Goal: Task Accomplishment & Management: Use online tool/utility

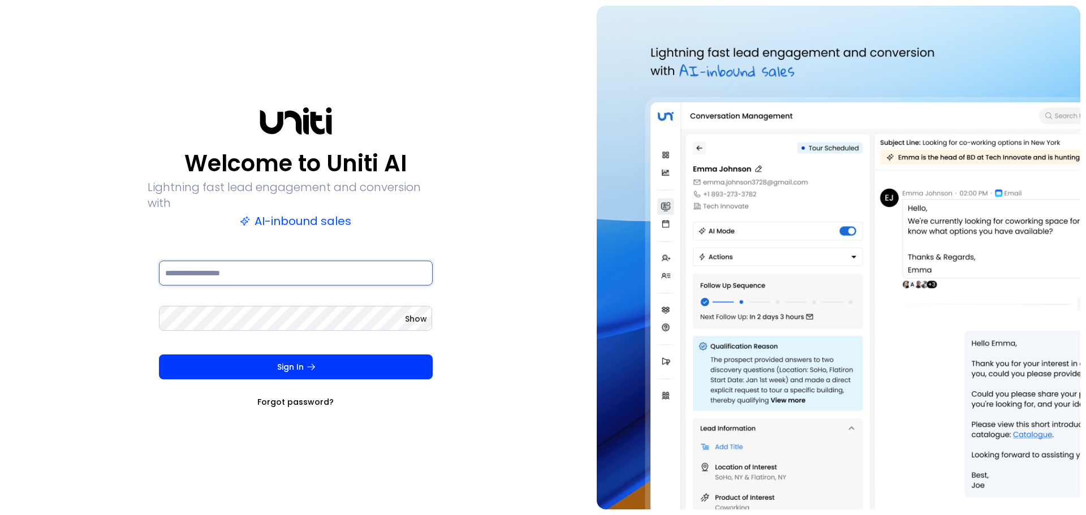
drag, startPoint x: 252, startPoint y: 269, endPoint x: 245, endPoint y: 269, distance: 7.4
click at [252, 269] on input at bounding box center [296, 273] width 274 height 25
paste input "**********"
type input "**********"
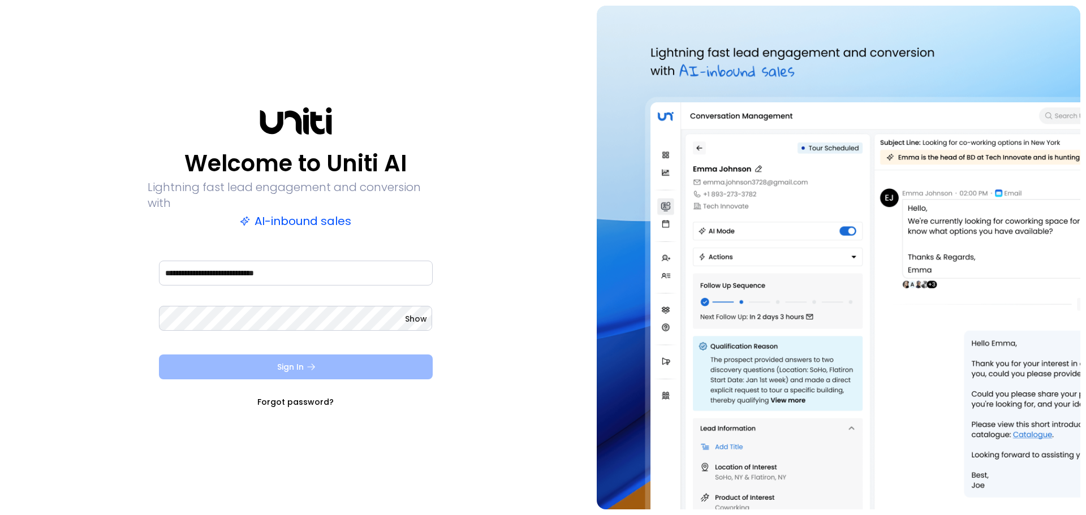
click at [250, 364] on button "Sign In" at bounding box center [296, 367] width 274 height 25
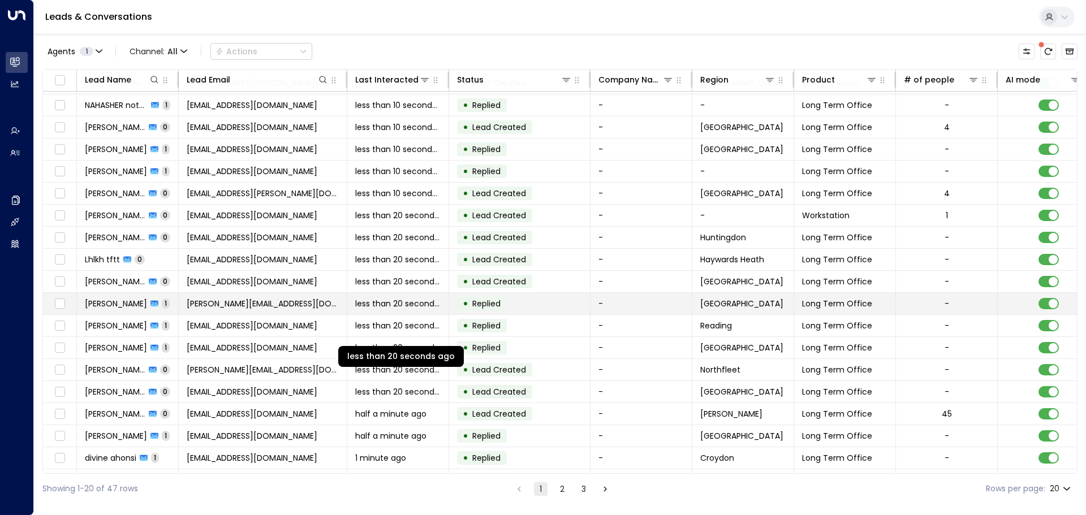
scroll to position [63, 0]
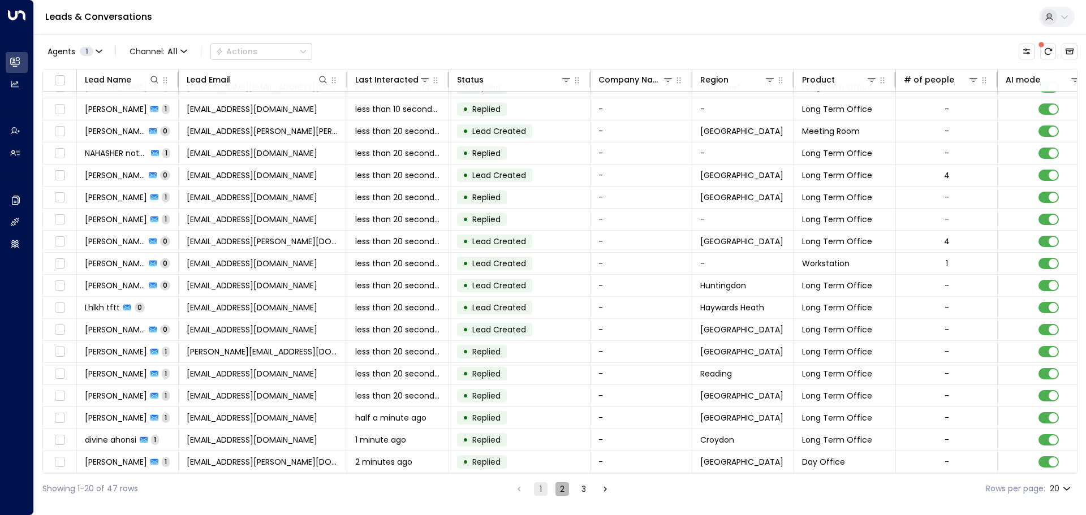
click at [560, 491] on button "2" at bounding box center [563, 490] width 14 height 14
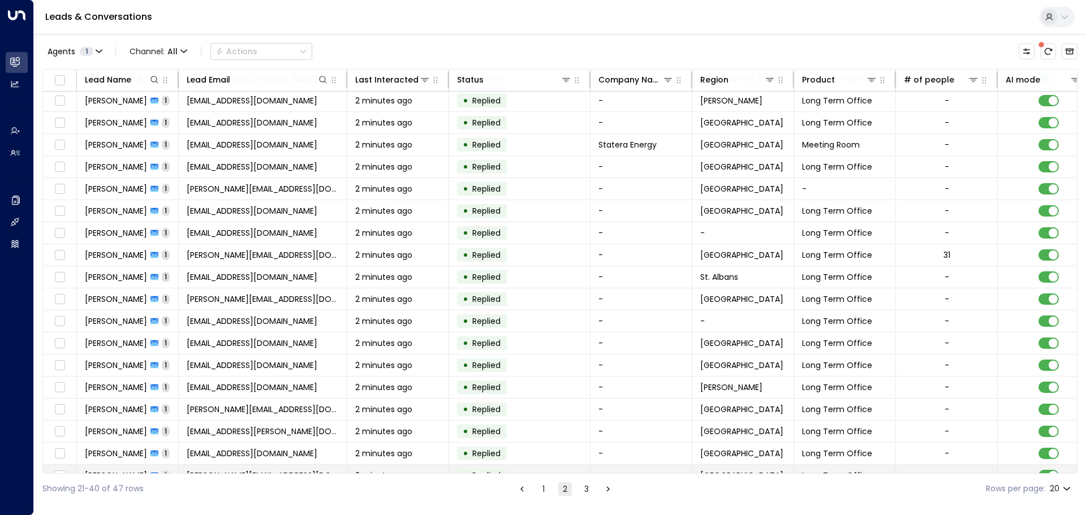
scroll to position [63, 0]
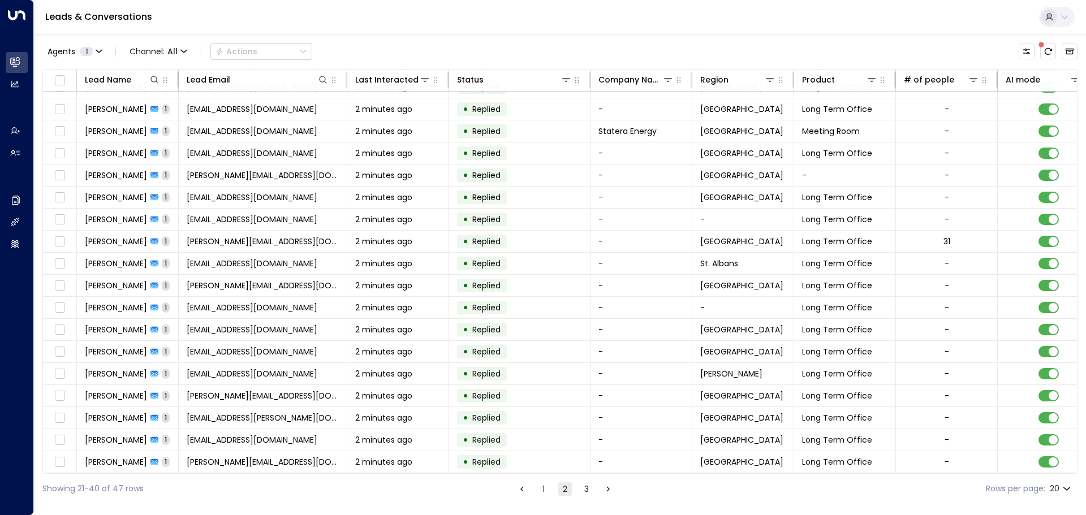
click at [584, 493] on button "3" at bounding box center [587, 490] width 14 height 14
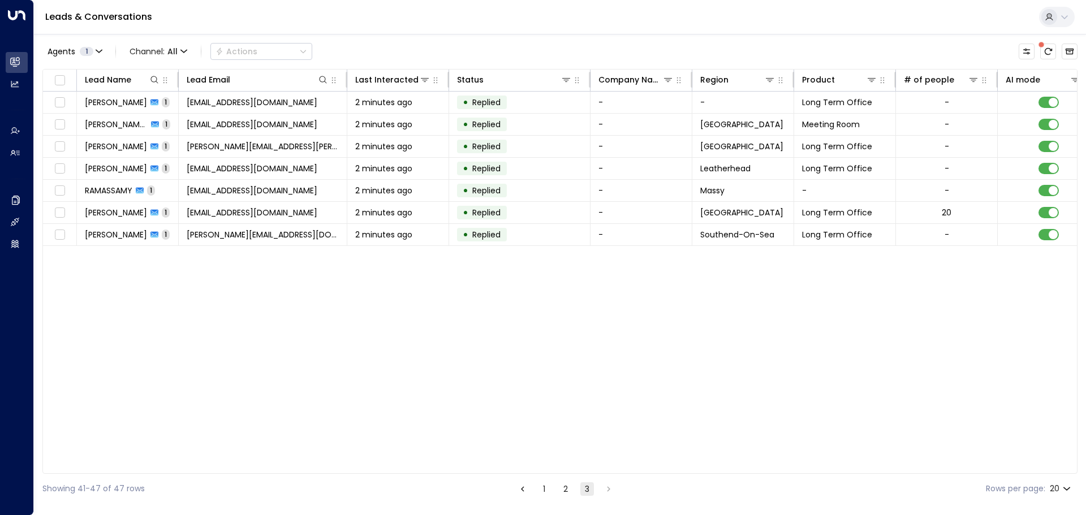
click at [539, 490] on button "1" at bounding box center [545, 490] width 14 height 14
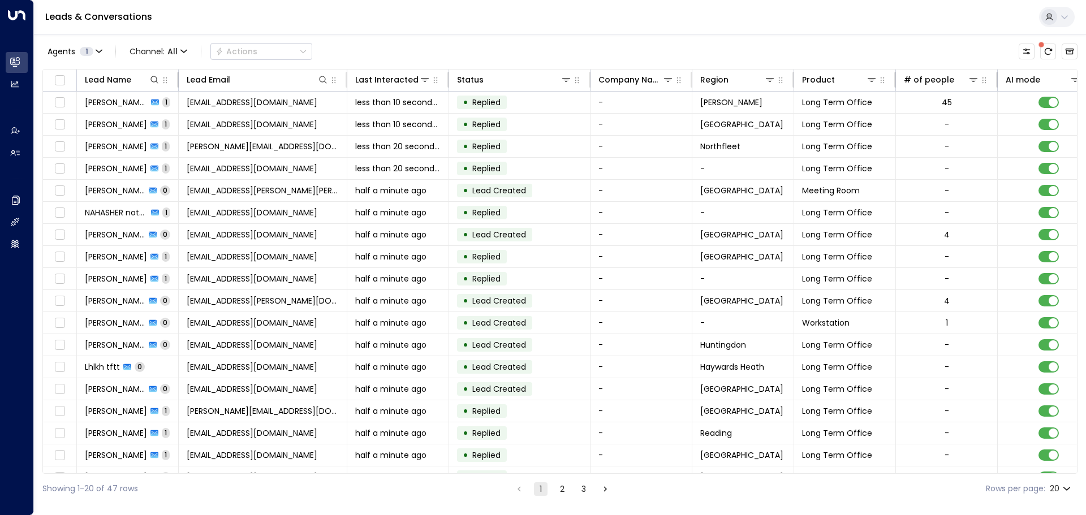
click at [517, 496] on div "Showing 1-20 of 47 rows 1 2 3 Rows per page: 20 **" at bounding box center [559, 489] width 1035 height 30
click at [517, 491] on li "pagination navigation" at bounding box center [519, 489] width 15 height 14
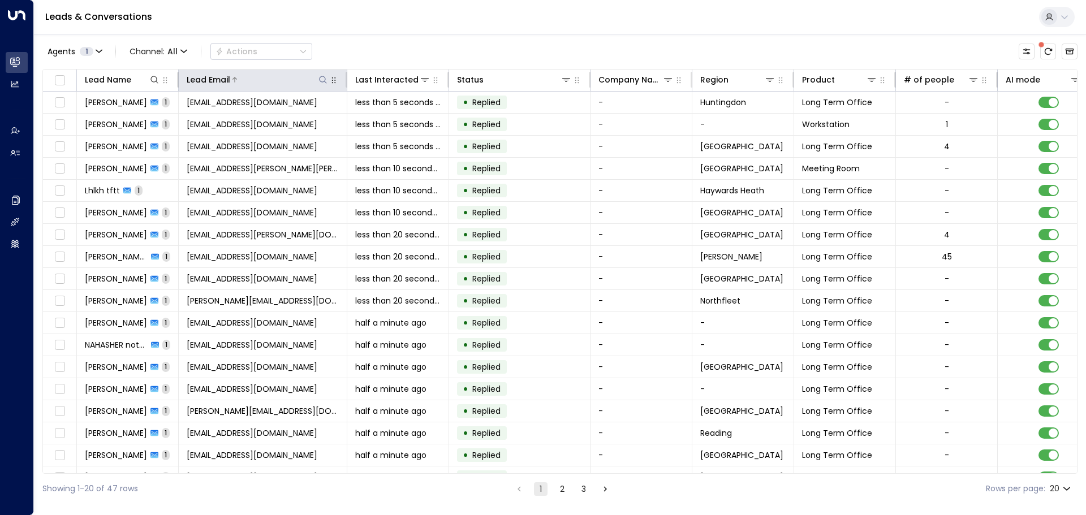
click at [274, 79] on div at bounding box center [279, 79] width 98 height 11
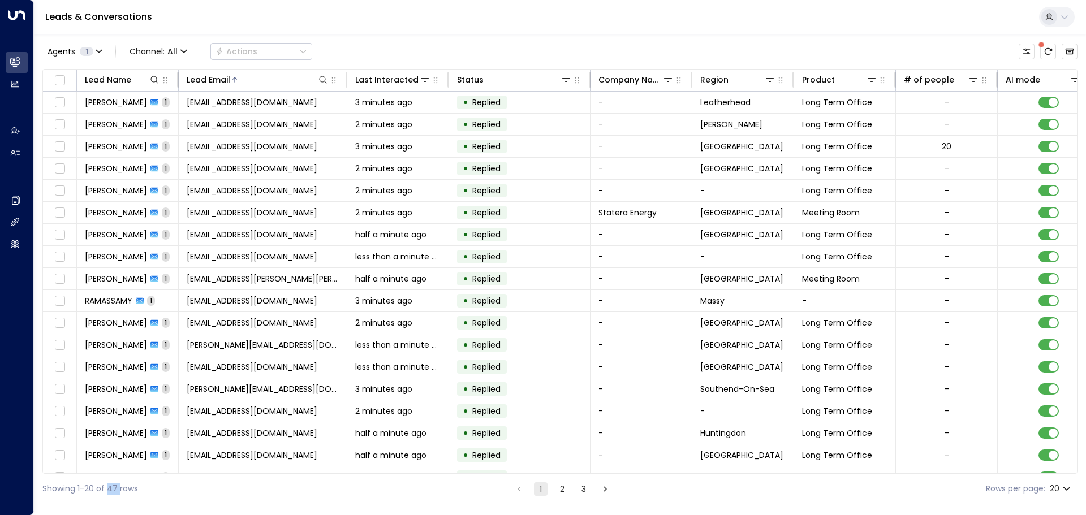
drag, startPoint x: 119, startPoint y: 489, endPoint x: 109, endPoint y: 493, distance: 11.5
click at [109, 493] on div "Showing 1-20 of 47 rows" at bounding box center [90, 489] width 96 height 12
click at [396, 84] on div "Last Interacted" at bounding box center [382, 80] width 54 height 14
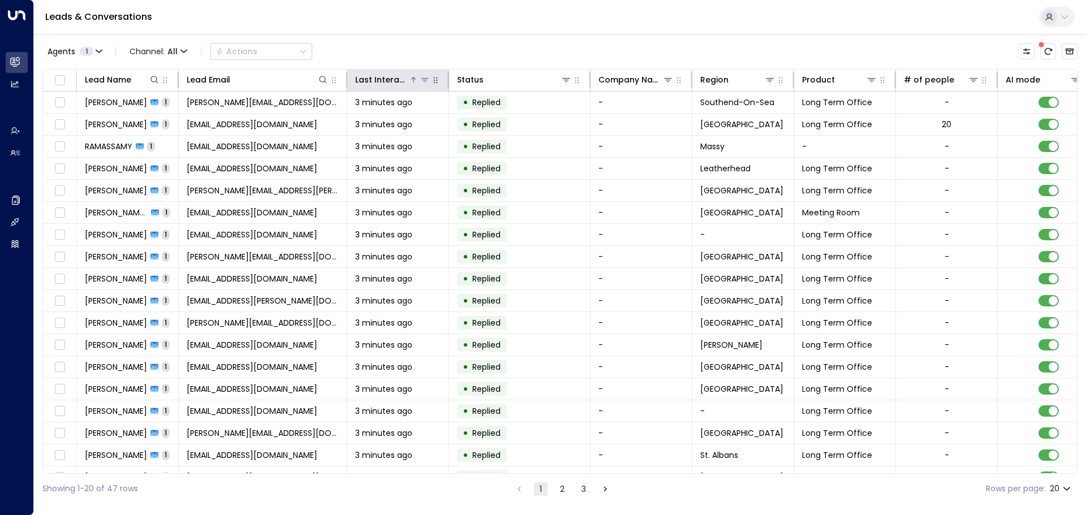
click at [393, 82] on div "Last Interacted" at bounding box center [382, 80] width 54 height 14
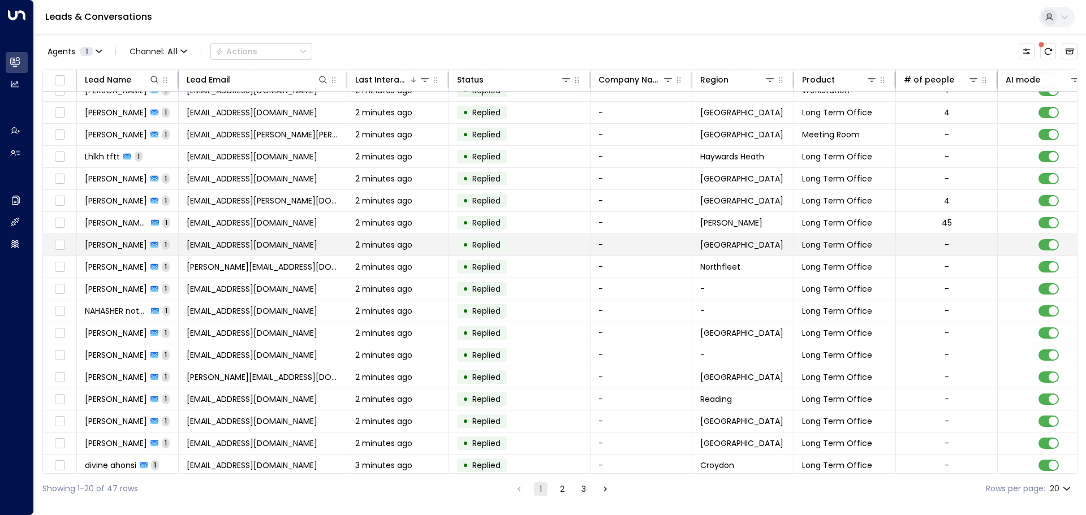
scroll to position [63, 0]
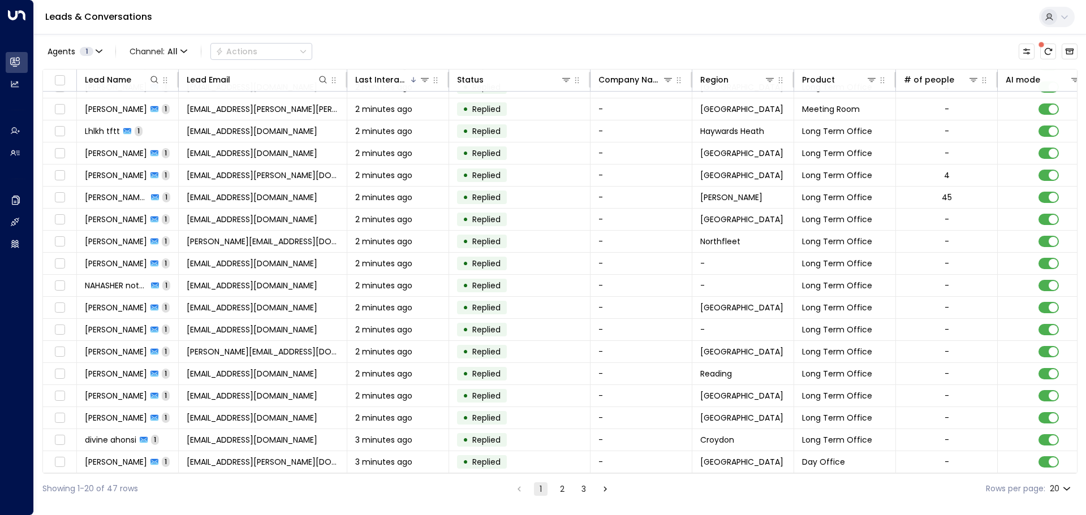
click at [603, 494] on icon "Go to next page" at bounding box center [605, 489] width 10 height 10
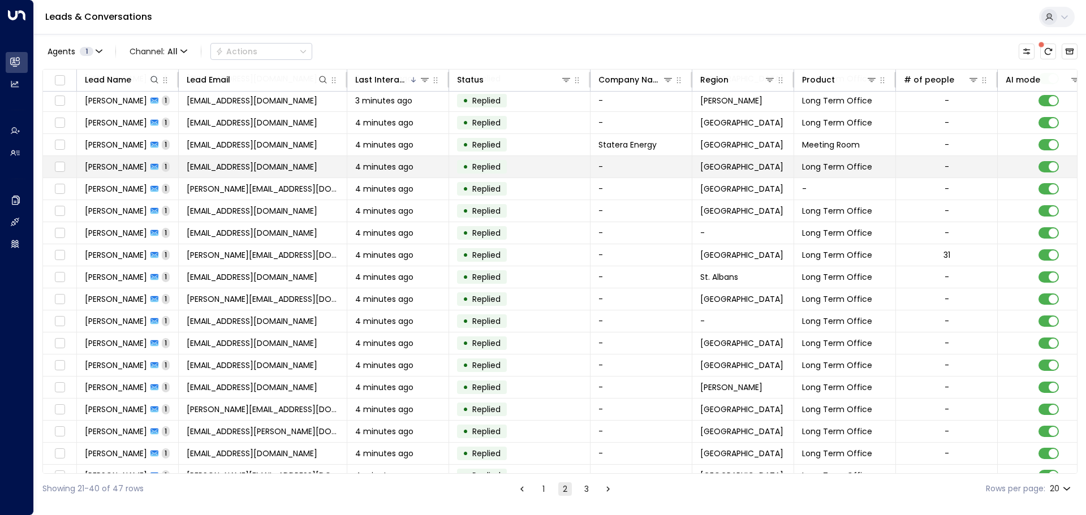
scroll to position [63, 0]
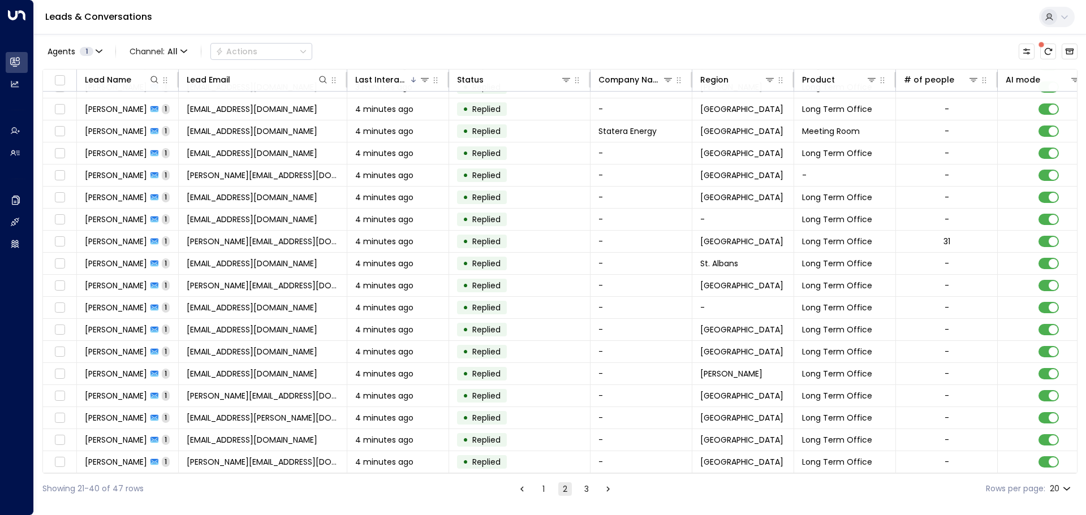
click at [609, 491] on icon "Go to next page" at bounding box center [608, 489] width 10 height 10
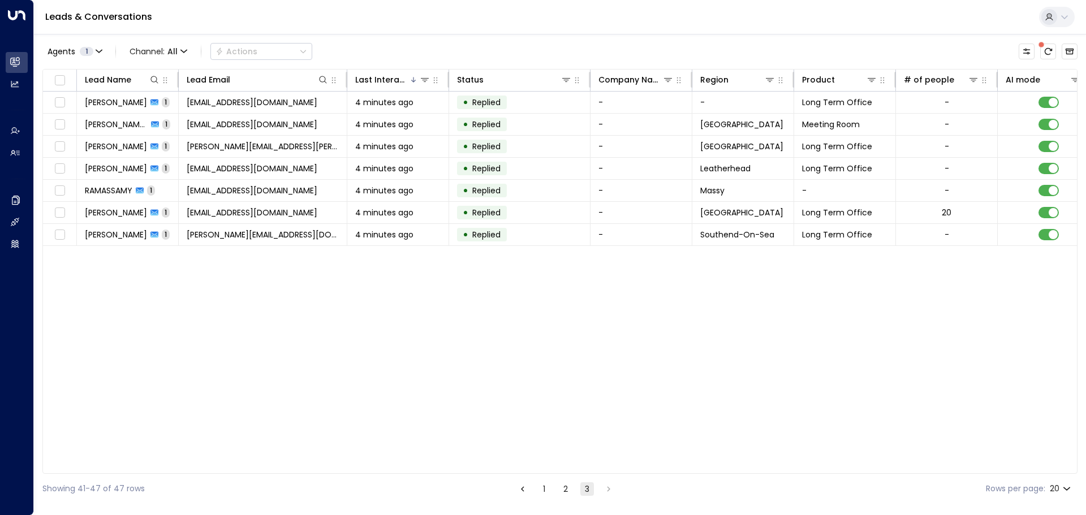
click at [561, 491] on button "2" at bounding box center [566, 490] width 14 height 14
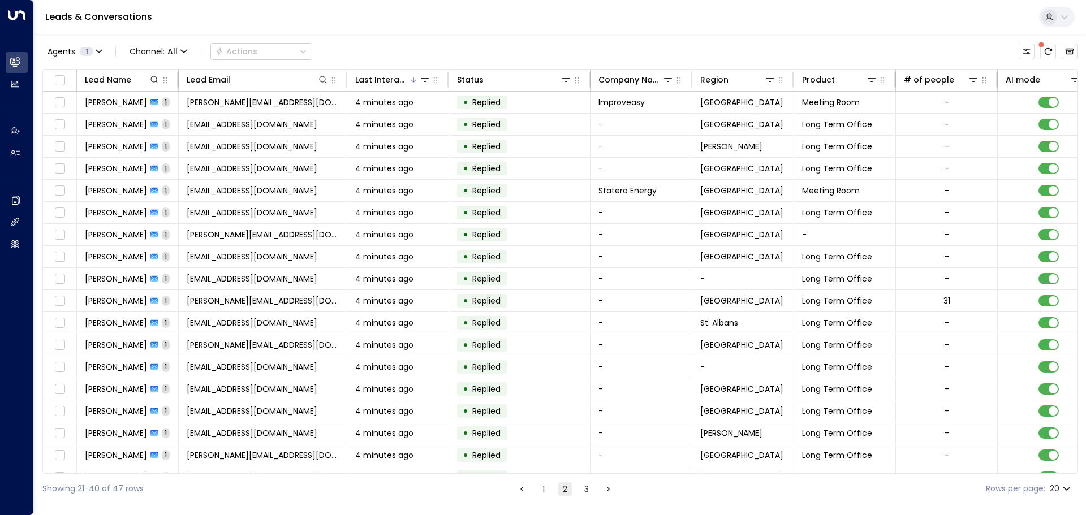
click at [543, 492] on button "1" at bounding box center [544, 490] width 14 height 14
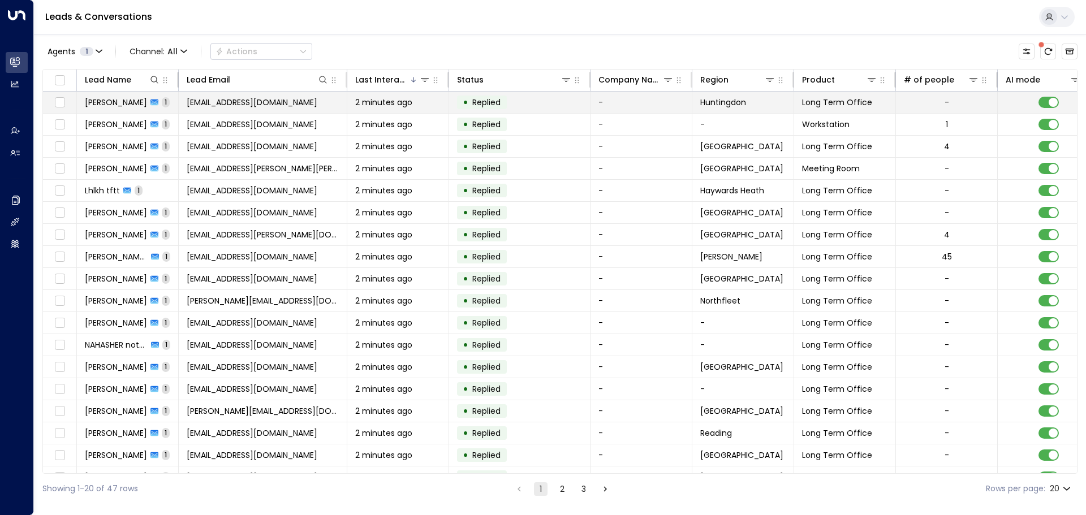
click at [251, 105] on span "[EMAIL_ADDRESS][DOMAIN_NAME]" at bounding box center [252, 102] width 131 height 11
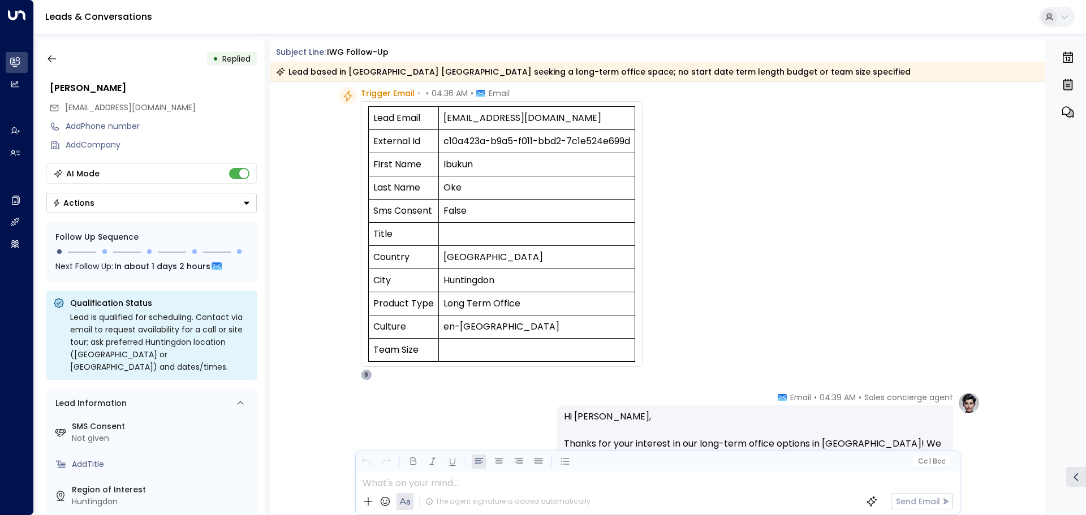
scroll to position [18, 0]
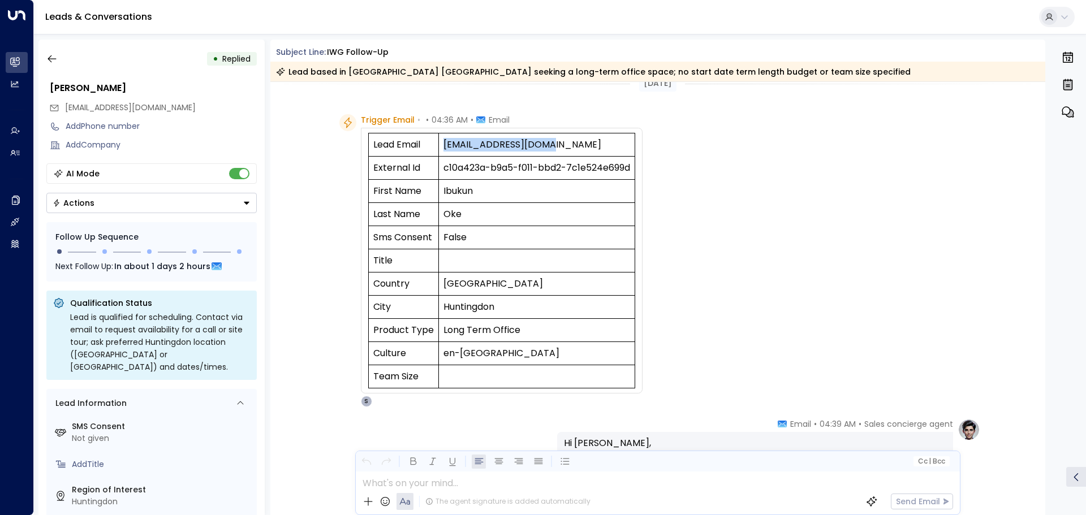
drag, startPoint x: 440, startPoint y: 146, endPoint x: 564, endPoint y: 145, distance: 123.4
click at [564, 145] on td "[EMAIL_ADDRESS][DOMAIN_NAME]" at bounding box center [537, 145] width 196 height 23
copy td "[EMAIL_ADDRESS][DOMAIN_NAME]"
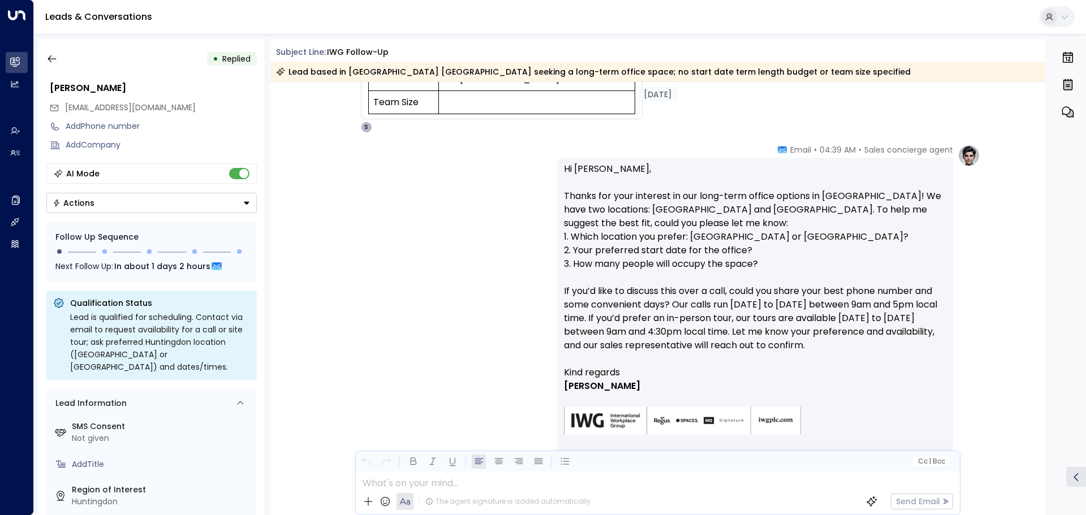
scroll to position [244, 0]
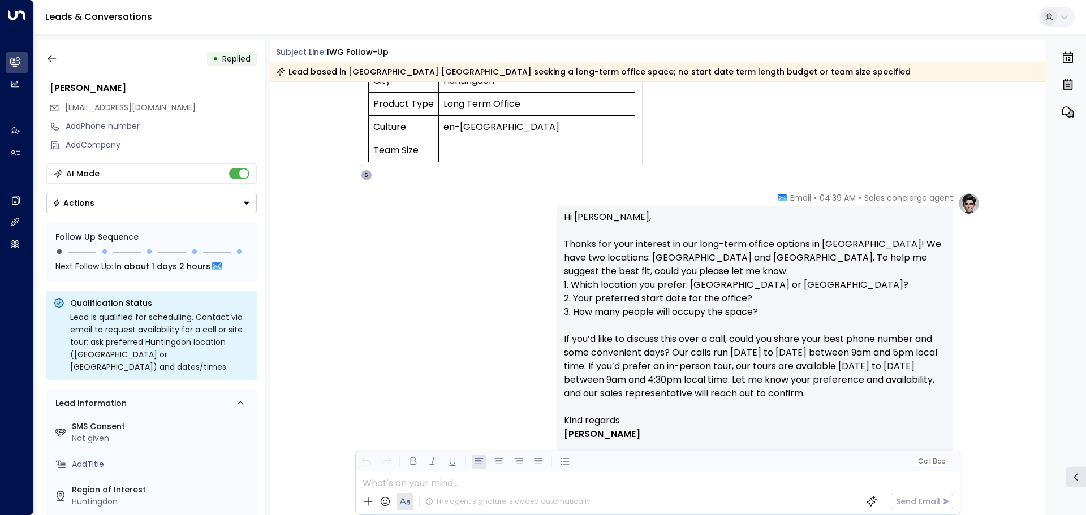
drag, startPoint x: 820, startPoint y: 244, endPoint x: 822, endPoint y: 436, distance: 191.3
click at [822, 436] on div "Hi [PERSON_NAME], Thanks for your interest in our long-term office options in […" at bounding box center [755, 353] width 383 height 287
click at [818, 424] on p "Kind regards" at bounding box center [755, 421] width 383 height 14
drag, startPoint x: 604, startPoint y: 384, endPoint x: 728, endPoint y: 381, distance: 124.5
click at [728, 381] on p "Hi [PERSON_NAME], Thanks for your interest in our long-term office options in […" at bounding box center [755, 312] width 383 height 204
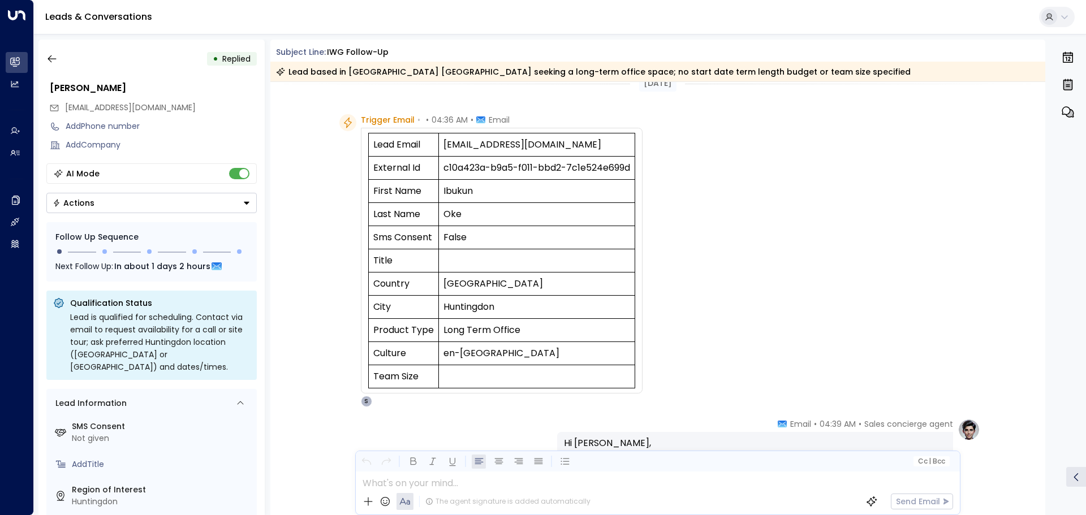
scroll to position [0, 0]
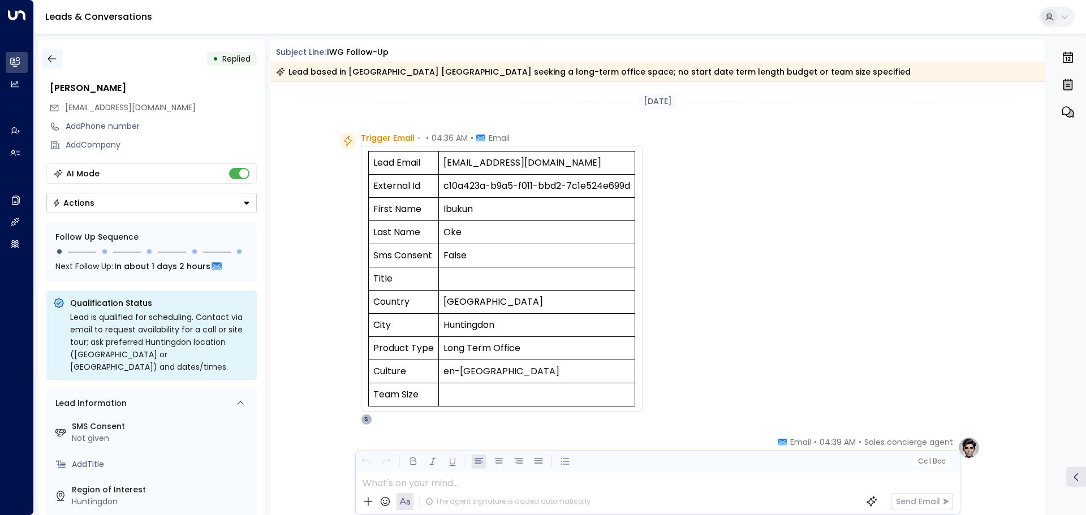
click at [55, 56] on icon "button" at bounding box center [51, 58] width 11 height 11
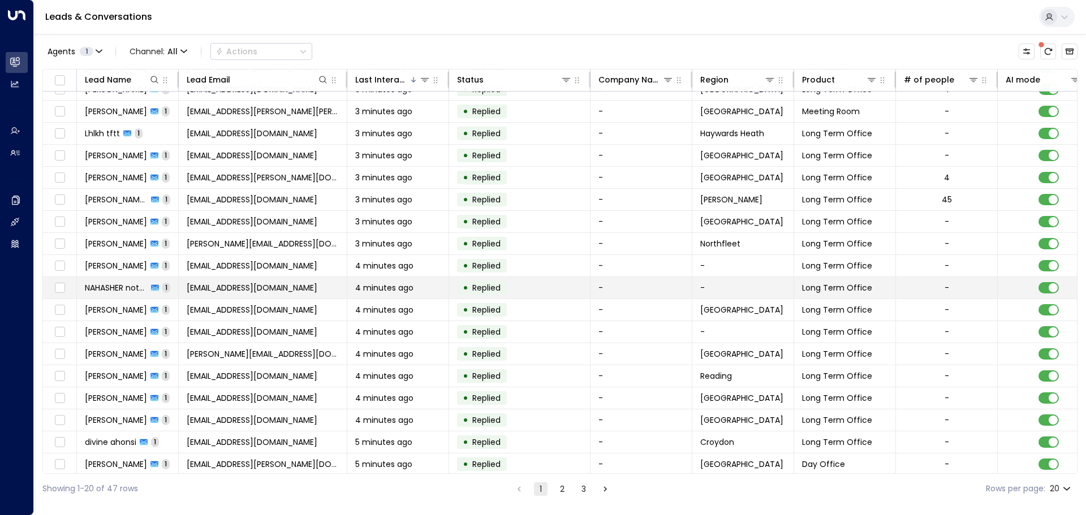
scroll to position [63, 0]
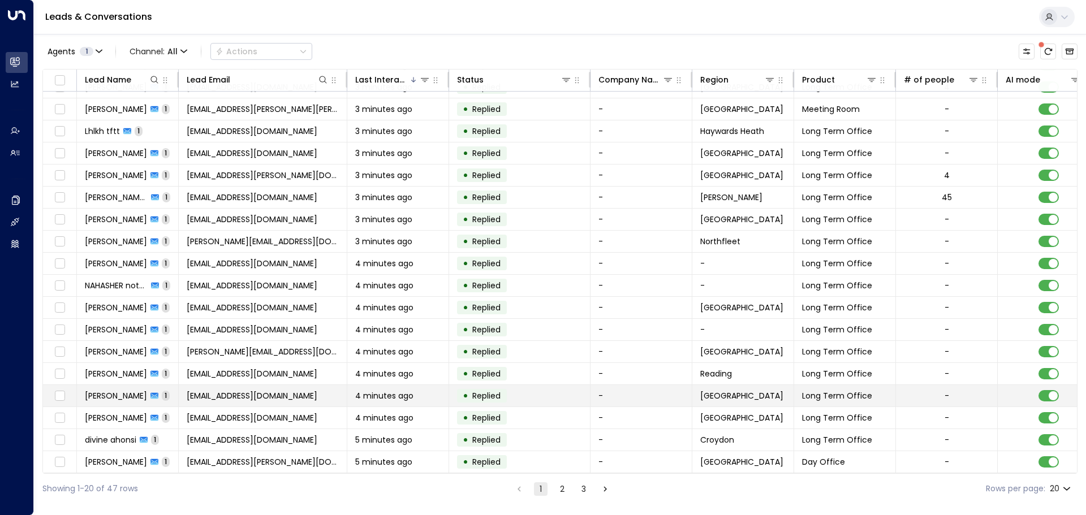
click at [399, 395] on span "4 minutes ago" at bounding box center [384, 395] width 58 height 11
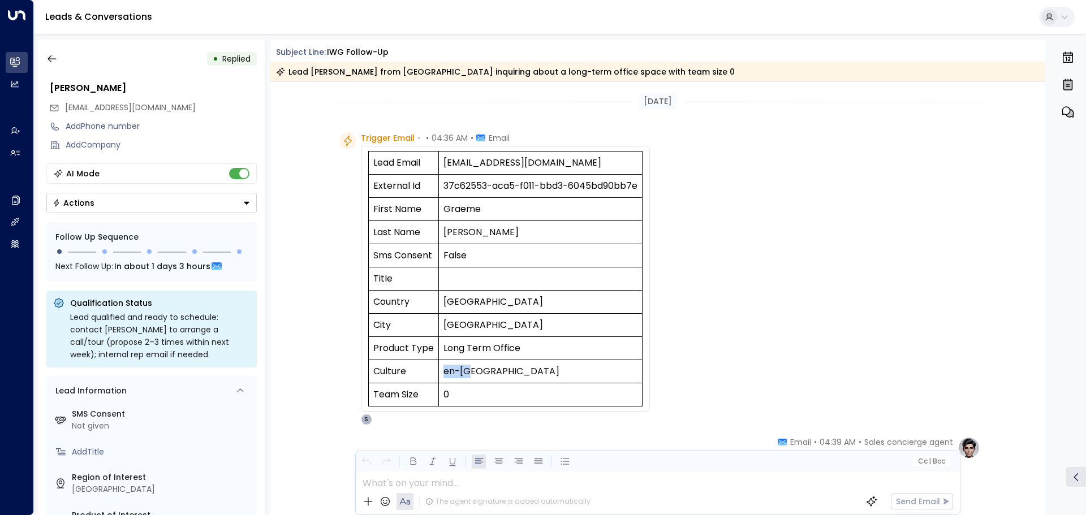
drag, startPoint x: 491, startPoint y: 371, endPoint x: 436, endPoint y: 368, distance: 55.0
click at [439, 368] on td "en-[GEOGRAPHIC_DATA]" at bounding box center [541, 371] width 204 height 23
drag, startPoint x: 503, startPoint y: 327, endPoint x: 432, endPoint y: 322, distance: 70.9
click at [432, 322] on tr "City [GEOGRAPHIC_DATA]" at bounding box center [505, 325] width 274 height 23
click at [512, 308] on td "[GEOGRAPHIC_DATA]" at bounding box center [541, 302] width 204 height 23
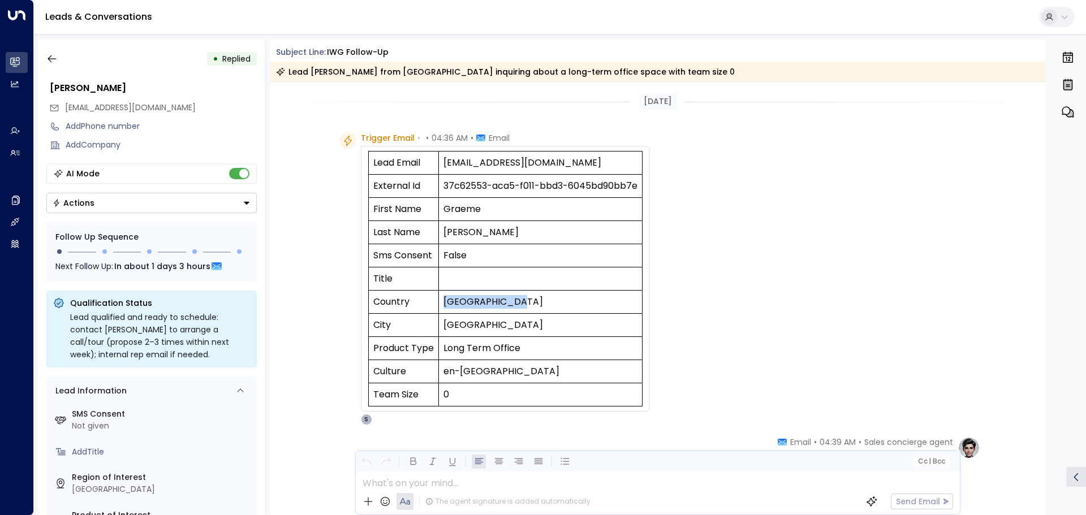
drag, startPoint x: 517, startPoint y: 304, endPoint x: 441, endPoint y: 302, distance: 75.3
click at [441, 302] on td "[GEOGRAPHIC_DATA]" at bounding box center [541, 302] width 204 height 23
drag, startPoint x: 441, startPoint y: 165, endPoint x: 591, endPoint y: 165, distance: 150.5
click at [591, 165] on td "[EMAIL_ADDRESS][DOMAIN_NAME]" at bounding box center [541, 163] width 204 height 23
copy td "[EMAIL_ADDRESS][DOMAIN_NAME]"
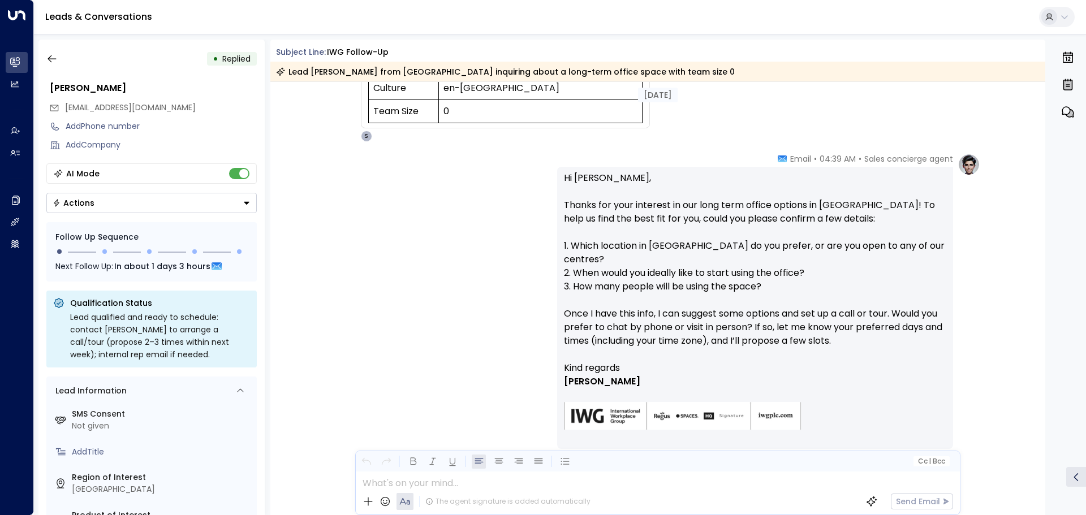
scroll to position [330, 0]
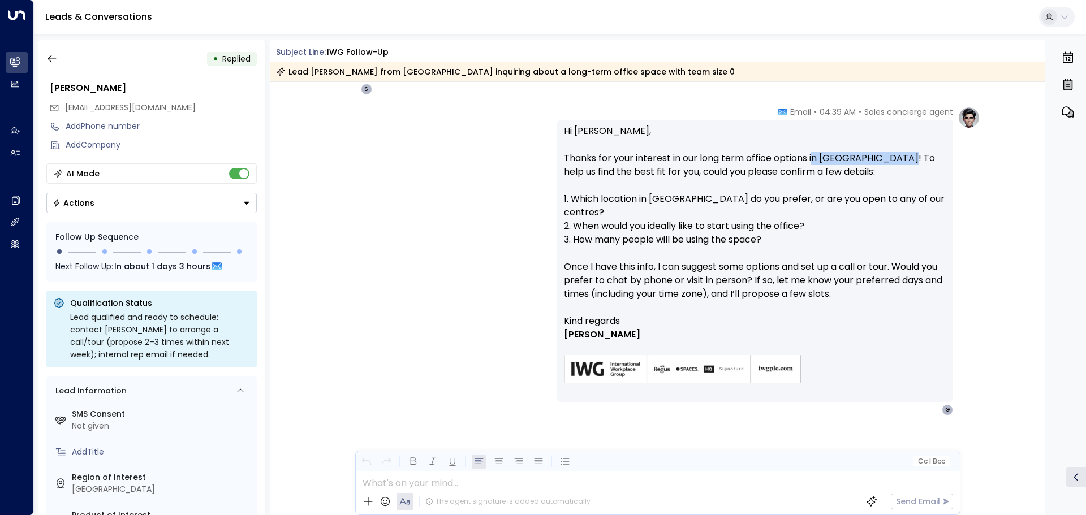
drag, startPoint x: 811, startPoint y: 155, endPoint x: 899, endPoint y: 156, distance: 87.7
click at [899, 156] on p "Hi [PERSON_NAME], Thanks for your interest in our long term office options in […" at bounding box center [755, 219] width 383 height 190
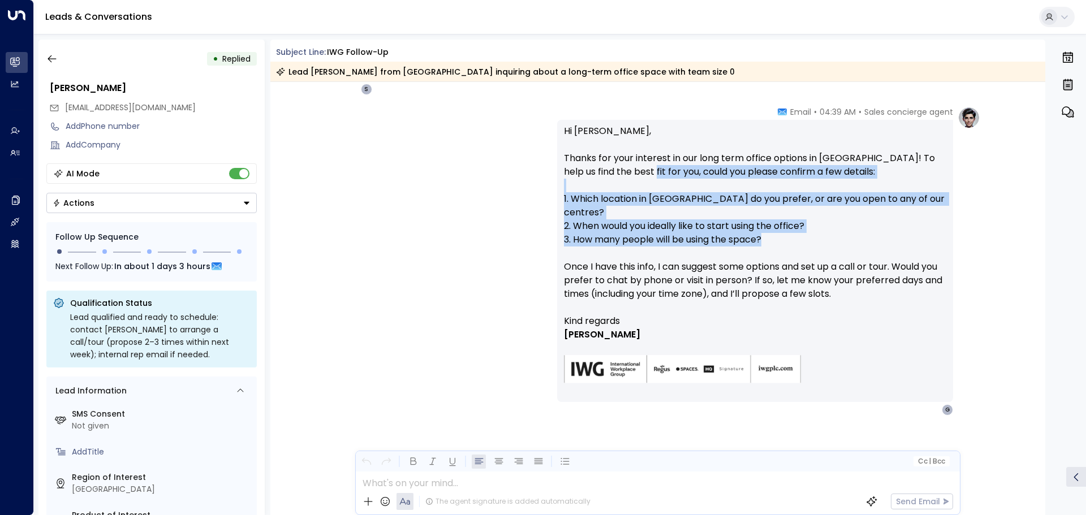
drag, startPoint x: 635, startPoint y: 172, endPoint x: 904, endPoint y: 230, distance: 275.6
click at [904, 230] on p "Hi [PERSON_NAME], Thanks for your interest in our long term office options in […" at bounding box center [755, 219] width 383 height 190
click at [830, 233] on p "Hi [PERSON_NAME], Thanks for your interest in our long term office options in […" at bounding box center [755, 219] width 383 height 190
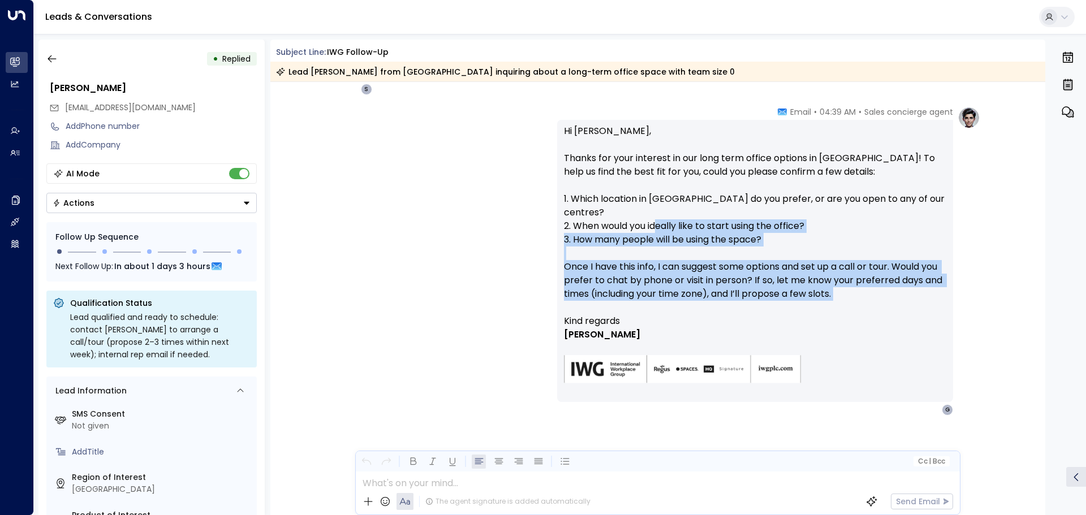
drag, startPoint x: 659, startPoint y: 212, endPoint x: 879, endPoint y: 299, distance: 236.0
click at [936, 294] on p "Hi [PERSON_NAME], Thanks for your interest in our long term office options in […" at bounding box center [755, 219] width 383 height 190
click at [871, 299] on p "Hi [PERSON_NAME], Thanks for your interest in our long term office options in […" at bounding box center [755, 219] width 383 height 190
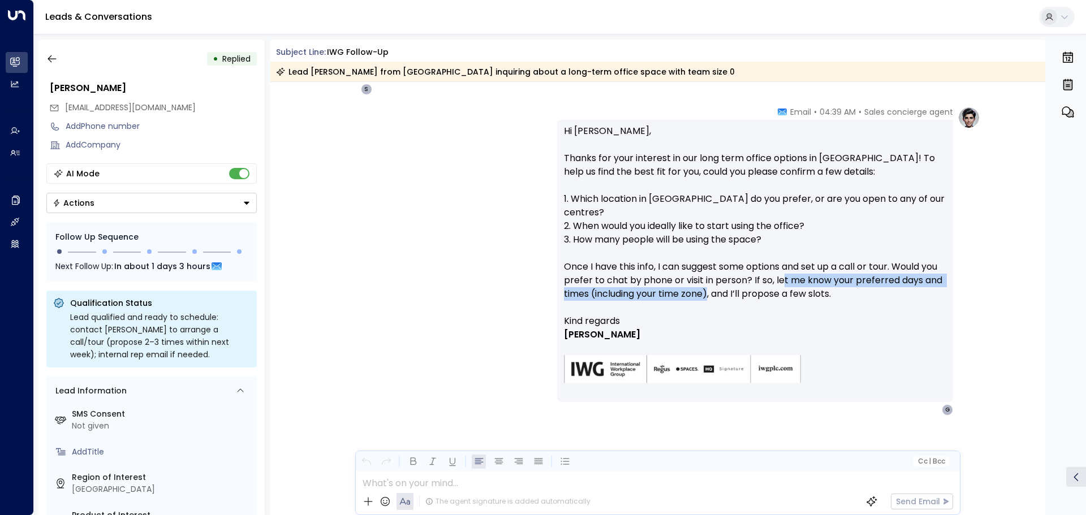
drag, startPoint x: 799, startPoint y: 267, endPoint x: 729, endPoint y: 283, distance: 72.1
click at [729, 283] on p "Hi [PERSON_NAME], Thanks for your interest in our long term office options in […" at bounding box center [755, 219] width 383 height 190
drag, startPoint x: 793, startPoint y: 262, endPoint x: 729, endPoint y: 285, distance: 67.8
click at [729, 285] on p "Hi [PERSON_NAME], Thanks for your interest in our long term office options in […" at bounding box center [755, 219] width 383 height 190
click at [728, 278] on p "Hi [PERSON_NAME], Thanks for your interest in our long term office options in […" at bounding box center [755, 219] width 383 height 190
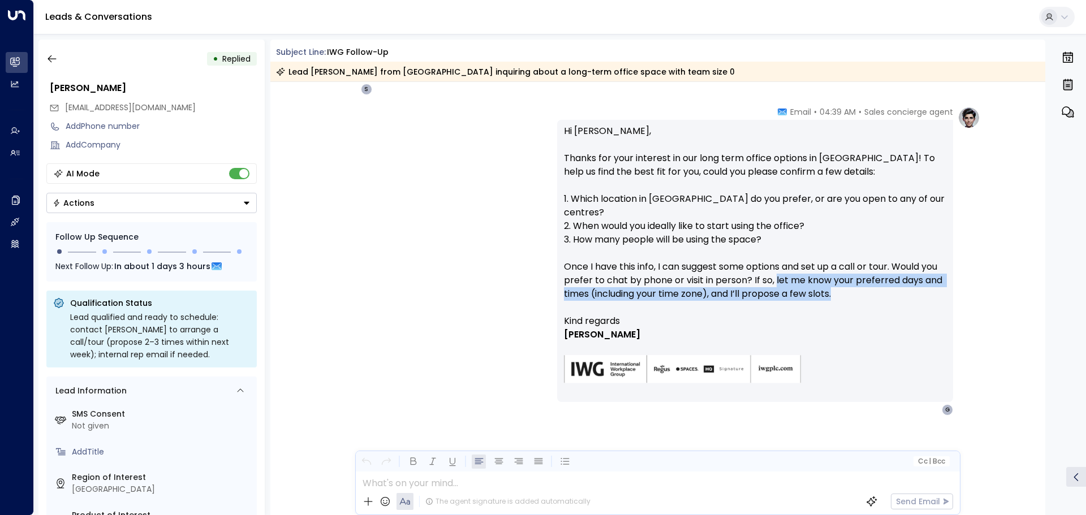
drag, startPoint x: 793, startPoint y: 267, endPoint x: 880, endPoint y: 279, distance: 87.4
click at [880, 279] on p "Hi [PERSON_NAME], Thanks for your interest in our long term office options in […" at bounding box center [755, 219] width 383 height 190
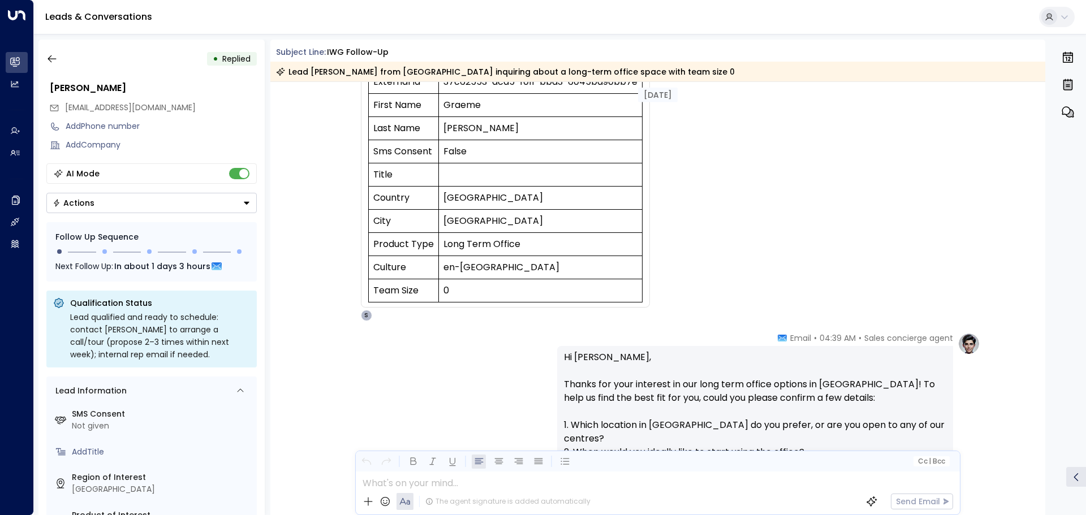
scroll to position [0, 0]
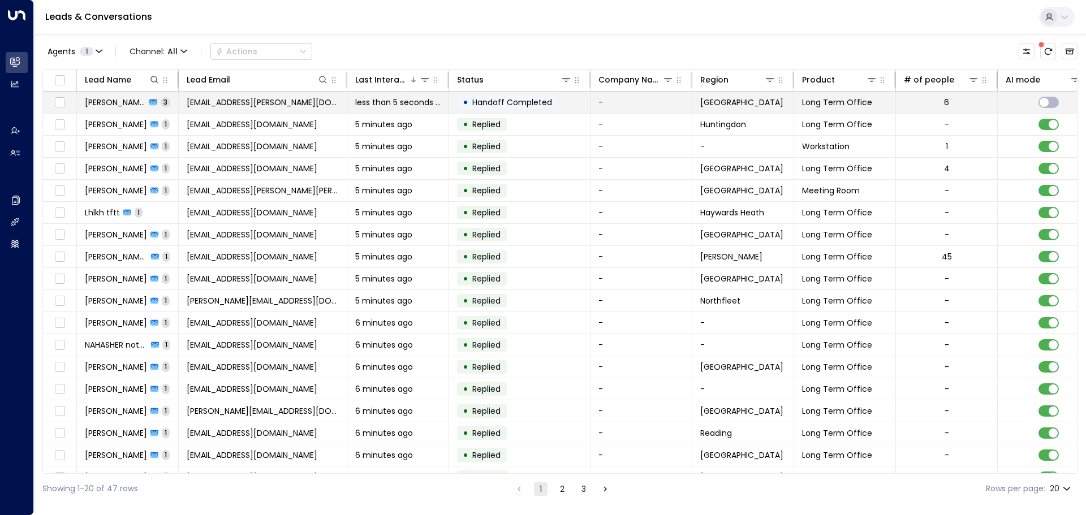
click at [128, 104] on span "[PERSON_NAME]" at bounding box center [115, 102] width 61 height 11
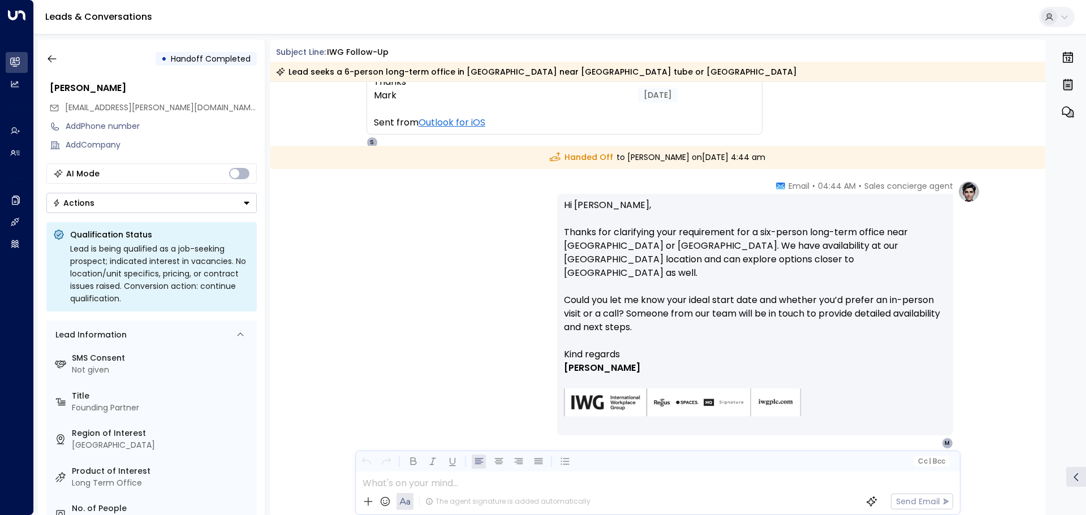
scroll to position [798, 0]
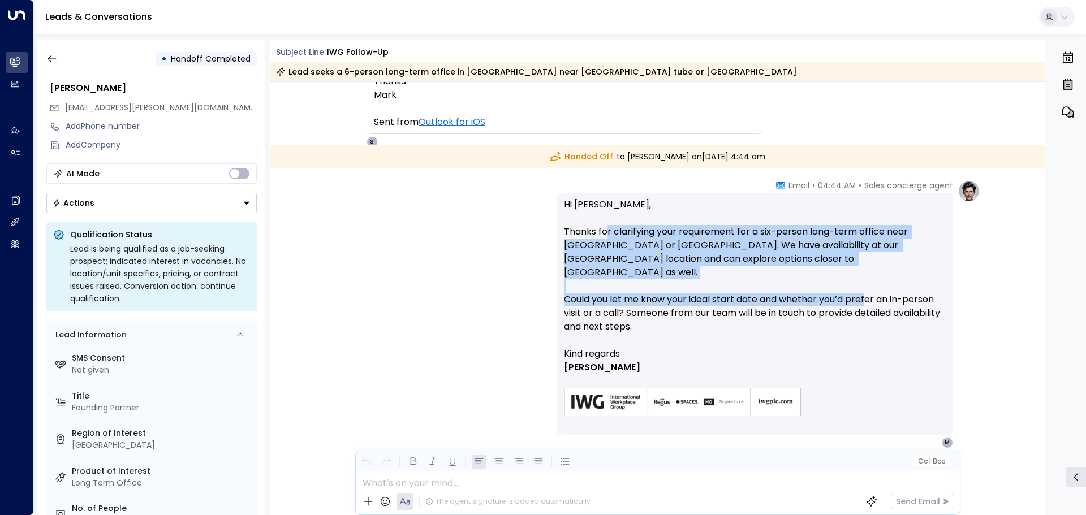
drag, startPoint x: 605, startPoint y: 233, endPoint x: 860, endPoint y: 289, distance: 261.3
click at [864, 288] on p "Hi [PERSON_NAME], Thanks for clarifying your requirement for a six-person long-…" at bounding box center [755, 272] width 383 height 149
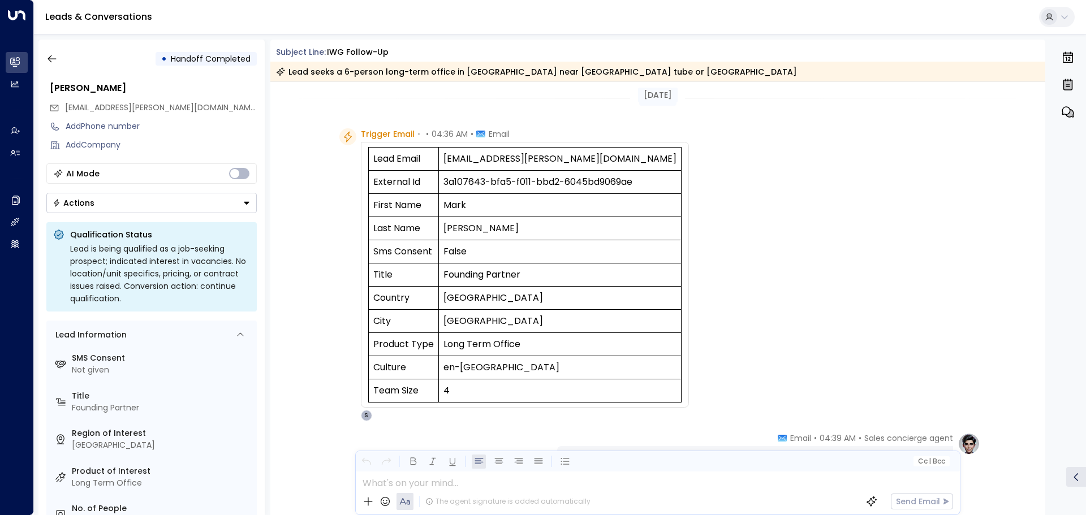
scroll to position [0, 0]
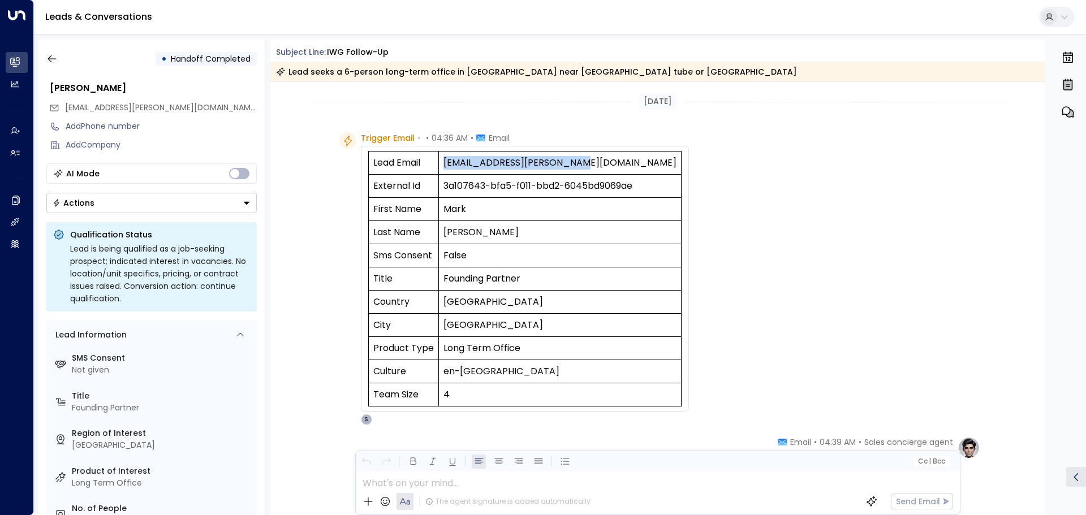
drag, startPoint x: 443, startPoint y: 164, endPoint x: 592, endPoint y: 159, distance: 149.5
click at [592, 159] on td "[EMAIL_ADDRESS][PERSON_NAME][DOMAIN_NAME]" at bounding box center [560, 163] width 243 height 23
copy td "[EMAIL_ADDRESS][PERSON_NAME][DOMAIN_NAME]"
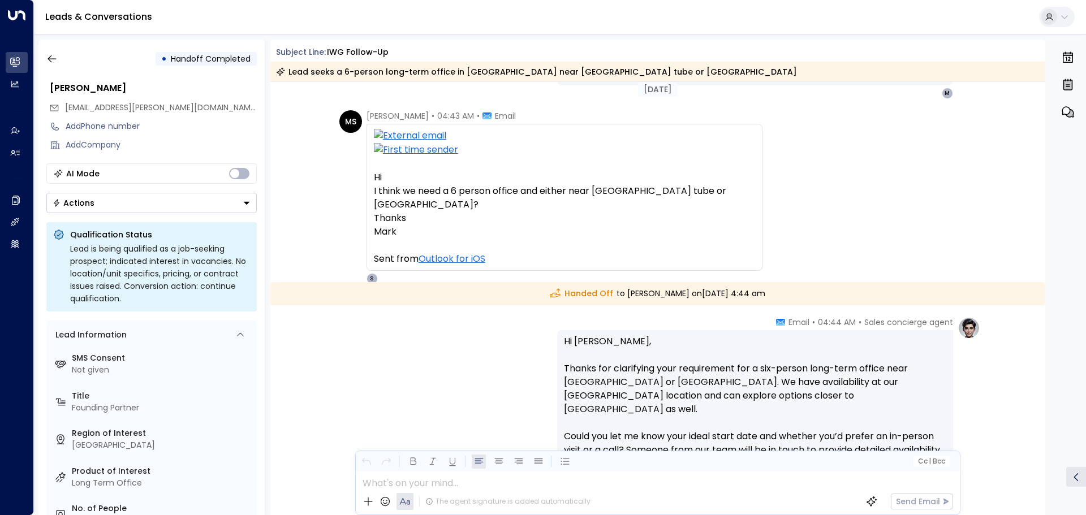
scroll to position [717, 0]
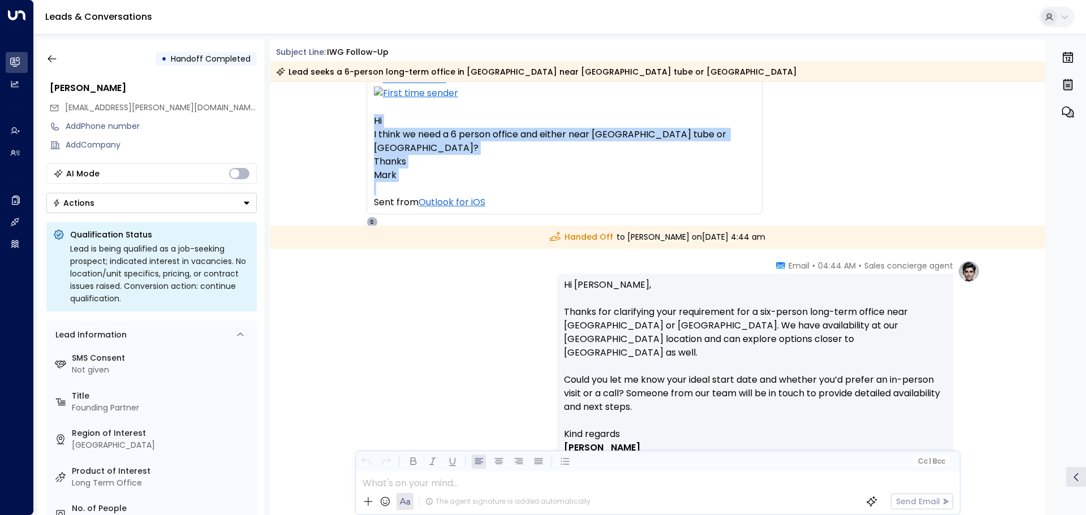
drag, startPoint x: 370, startPoint y: 118, endPoint x: 531, endPoint y: 175, distance: 170.4
click at [531, 175] on div "HiI think we need a 6 person office and either near [GEOGRAPHIC_DATA] tube or […" at bounding box center [565, 140] width 396 height 147
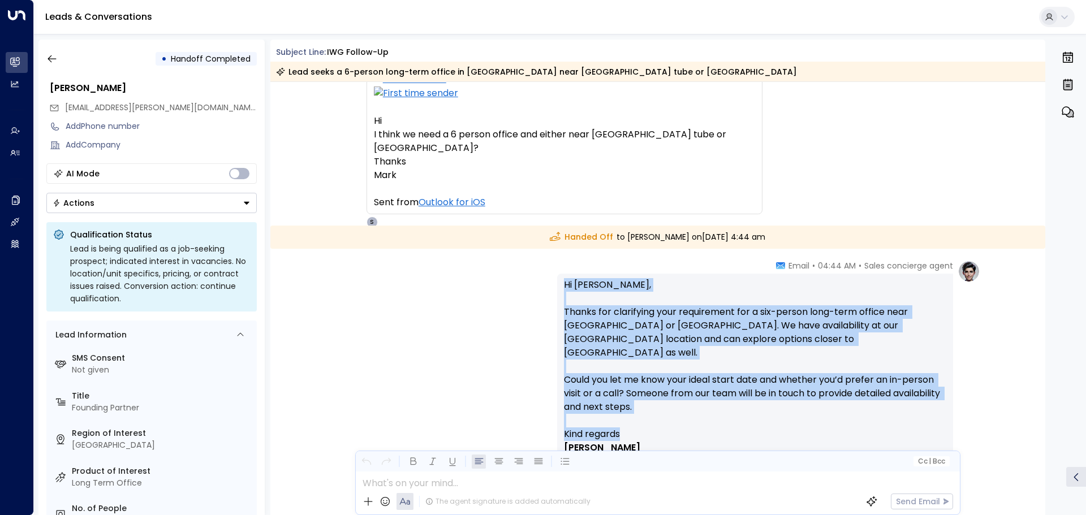
drag, startPoint x: 560, startPoint y: 285, endPoint x: 823, endPoint y: 419, distance: 295.6
click at [823, 419] on div "Hi [PERSON_NAME], Thanks for clarifying your requirement for a six-person long-…" at bounding box center [755, 395] width 396 height 242
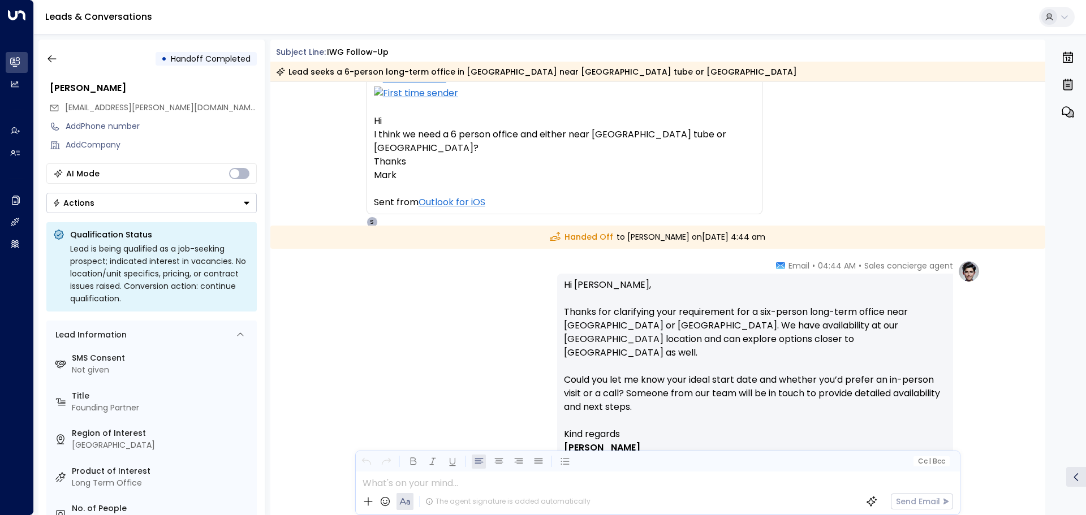
click at [823, 428] on p "Kind regards" at bounding box center [755, 435] width 383 height 14
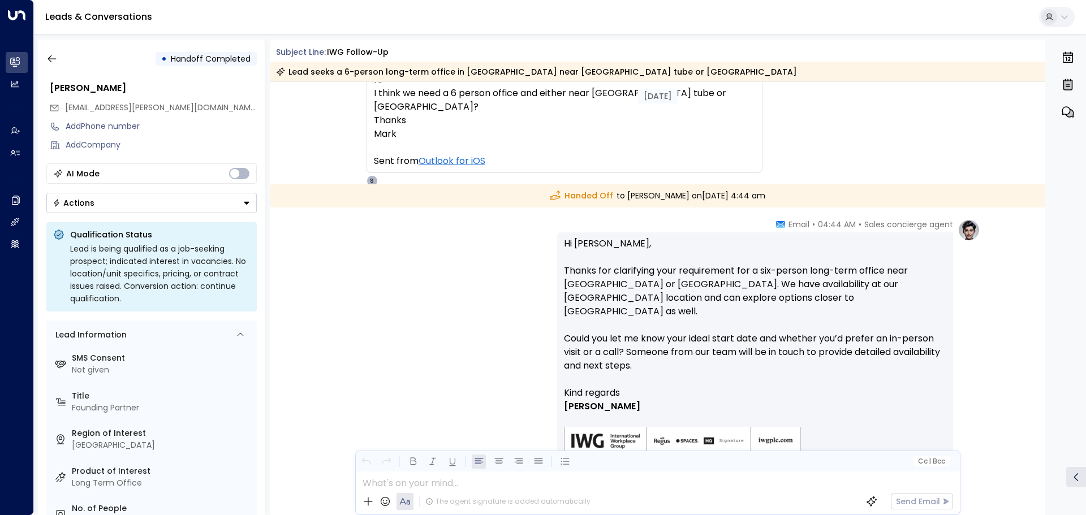
scroll to position [661, 0]
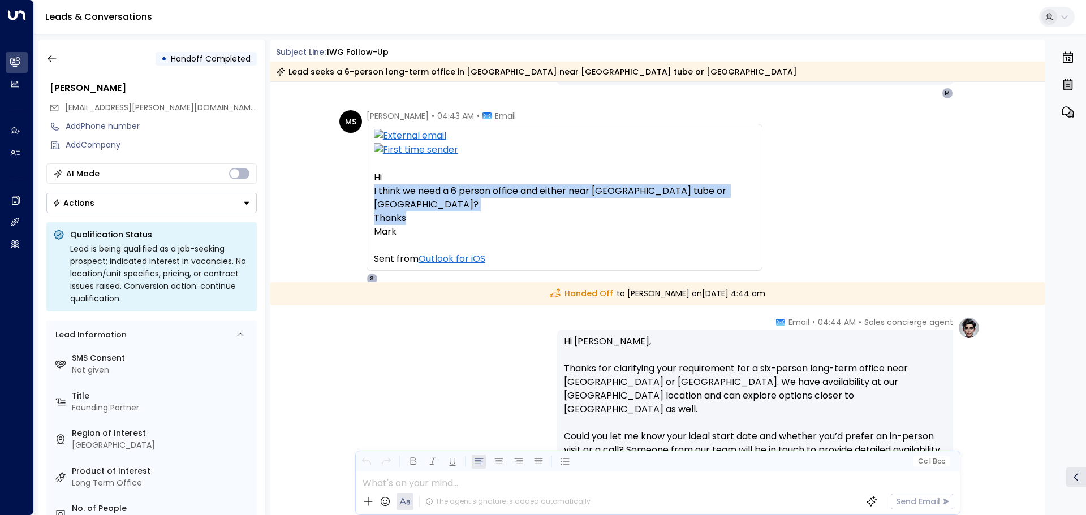
drag, startPoint x: 373, startPoint y: 190, endPoint x: 755, endPoint y: 201, distance: 382.1
click at [755, 201] on div "HiI think we need a 6 person office and either near [GEOGRAPHIC_DATA] tube or […" at bounding box center [565, 197] width 396 height 147
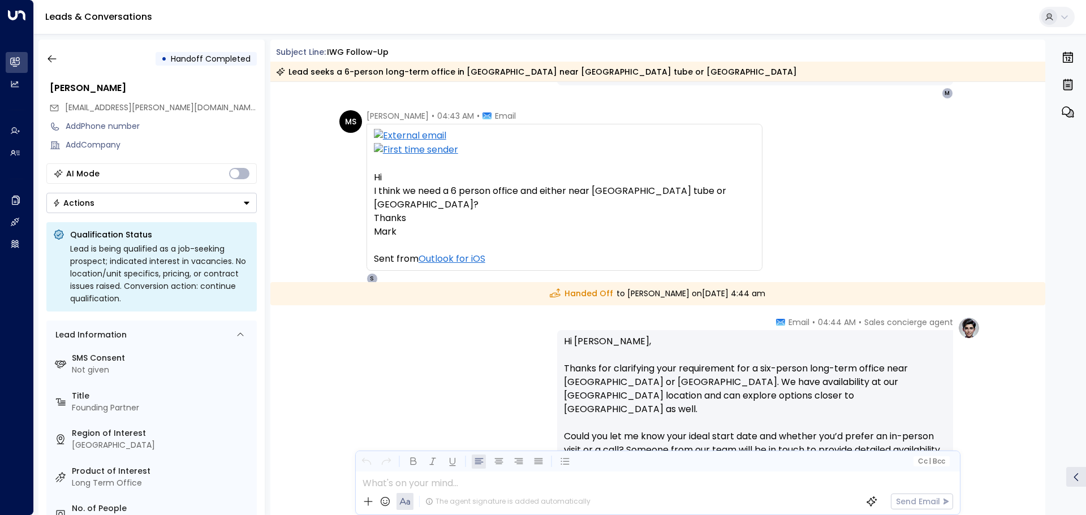
click at [850, 214] on div "[PERSON_NAME] • 04:43 AM • Email HiI think we need a 6 person office and either…" at bounding box center [660, 197] width 641 height 174
drag, startPoint x: 1046, startPoint y: 339, endPoint x: 1043, endPoint y: 346, distance: 7.6
click at [1043, 346] on div "• Handoff Completed [PERSON_NAME] [EMAIL_ADDRESS][PERSON_NAME][DOMAIN_NAME] Add…" at bounding box center [562, 278] width 1049 height 476
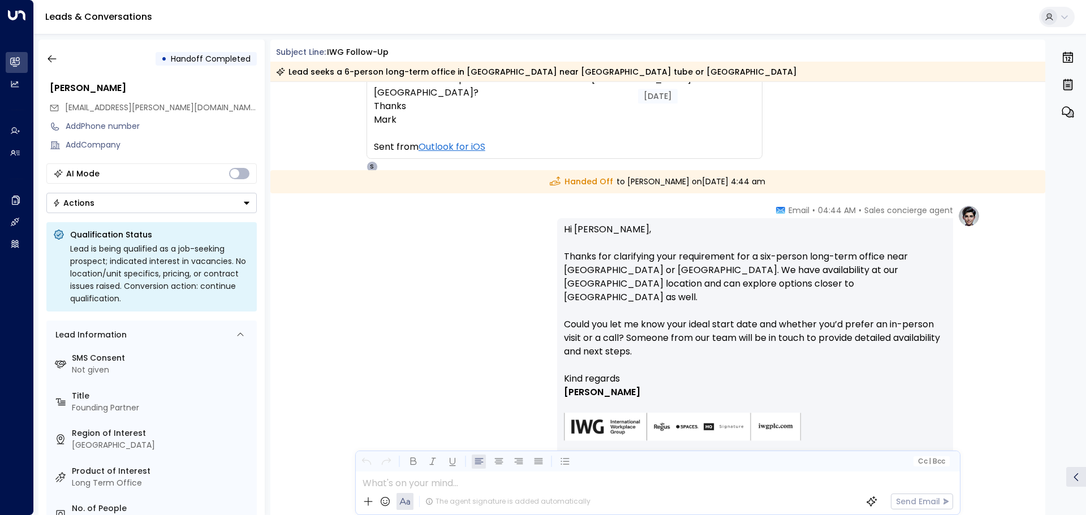
scroll to position [788, 0]
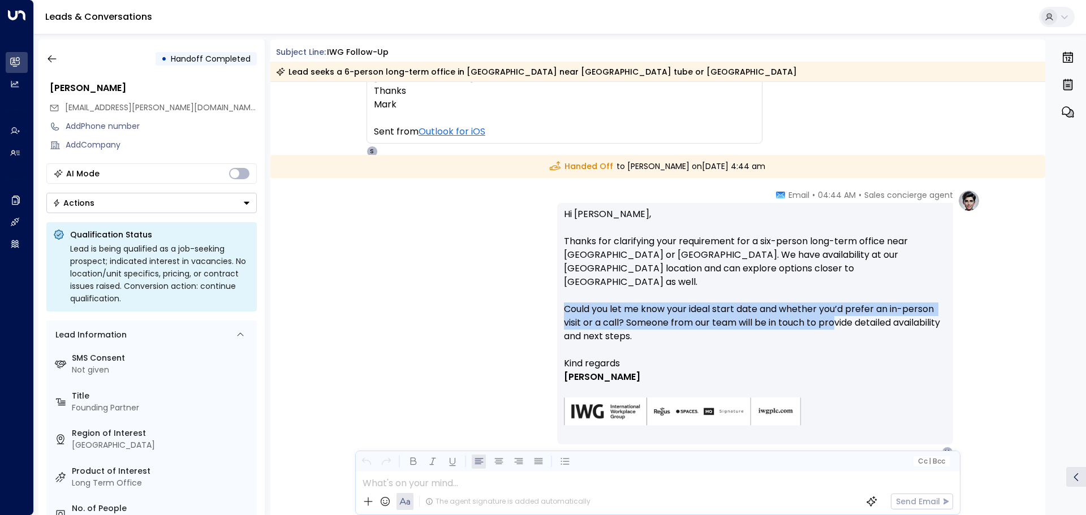
drag, startPoint x: 563, startPoint y: 295, endPoint x: 764, endPoint y: 314, distance: 201.7
click at [832, 308] on p "Hi [PERSON_NAME], Thanks for clarifying your requirement for a six-person long-…" at bounding box center [755, 282] width 383 height 149
click at [732, 314] on p "Hi [PERSON_NAME], Thanks for clarifying your requirement for a six-person long-…" at bounding box center [755, 282] width 383 height 149
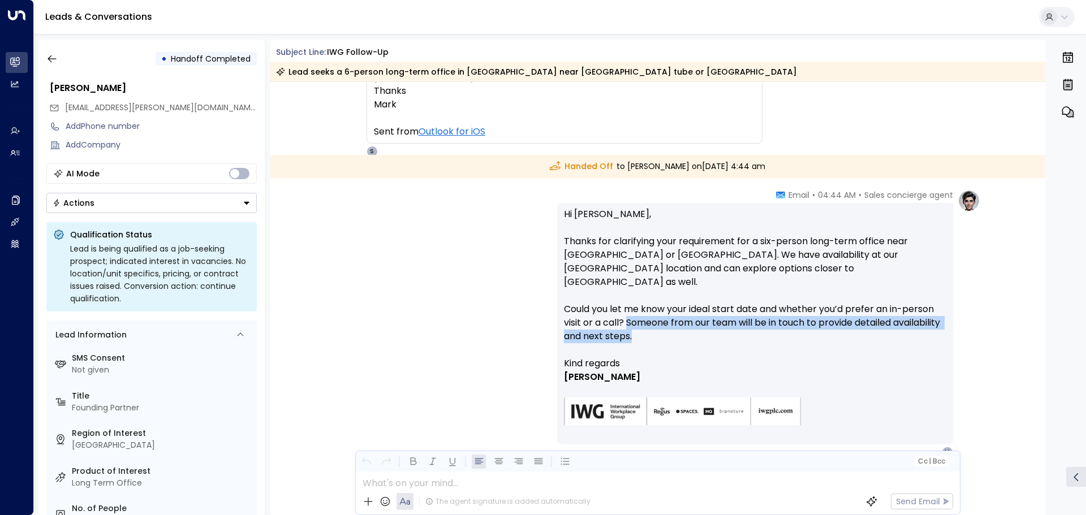
drag, startPoint x: 625, startPoint y: 309, endPoint x: 699, endPoint y: 326, distance: 76.7
click at [699, 326] on p "Hi [PERSON_NAME], Thanks for clarifying your requirement for a six-person long-…" at bounding box center [755, 282] width 383 height 149
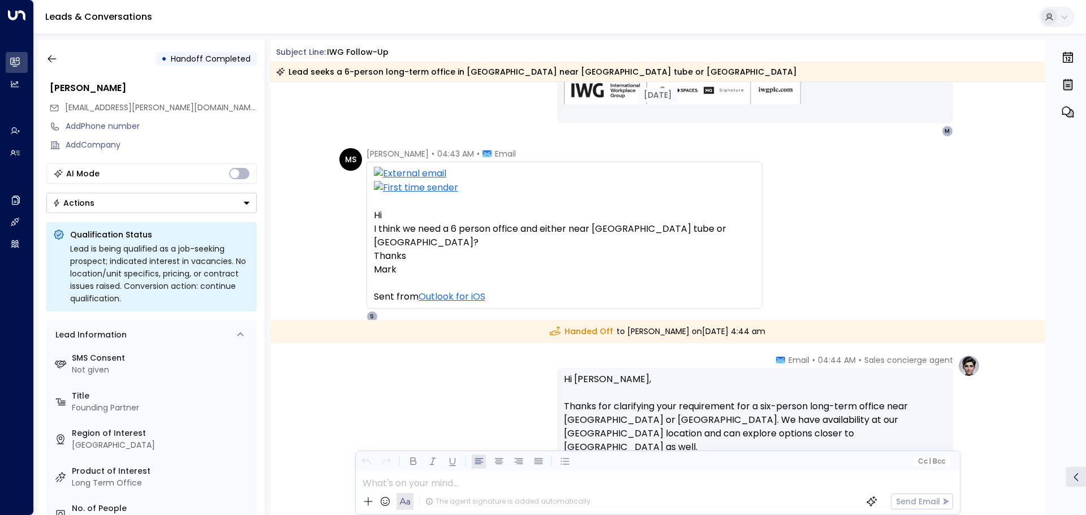
scroll to position [618, 0]
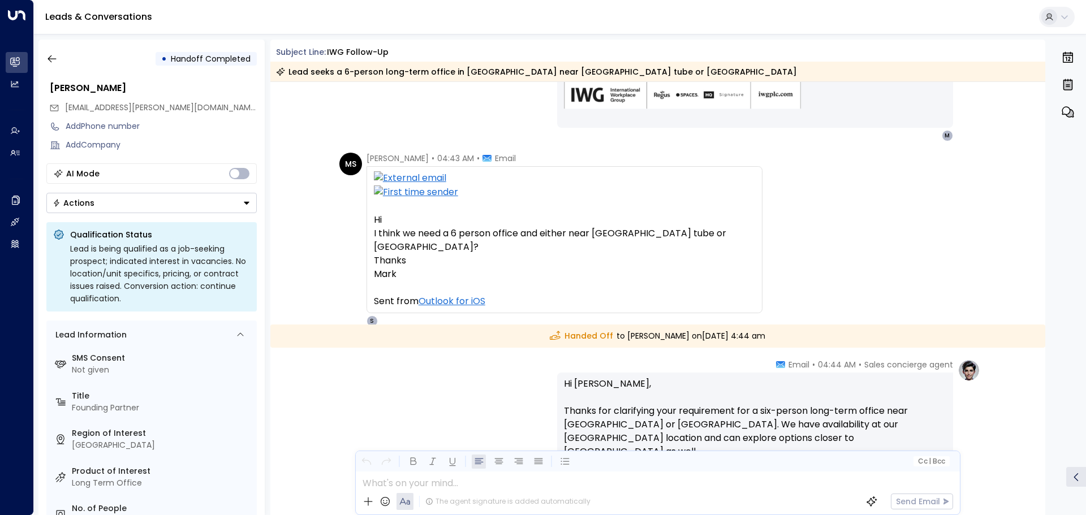
drag, startPoint x: 371, startPoint y: 231, endPoint x: 462, endPoint y: 261, distance: 95.2
click at [462, 261] on div "HiI think we need a 6 person office and either near [GEOGRAPHIC_DATA] tube or […" at bounding box center [565, 239] width 396 height 147
click at [458, 268] on div "Mark" at bounding box center [564, 275] width 381 height 14
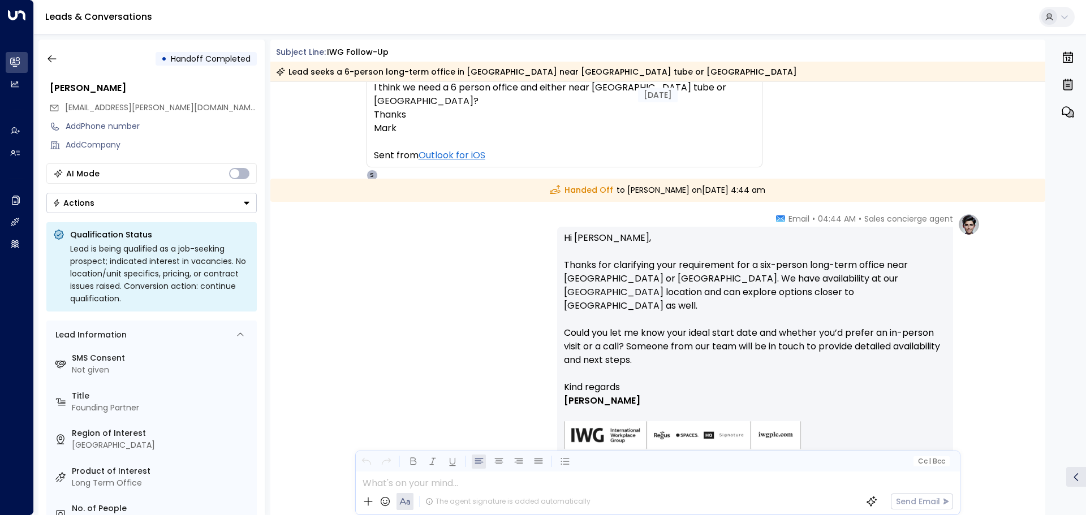
scroll to position [788, 0]
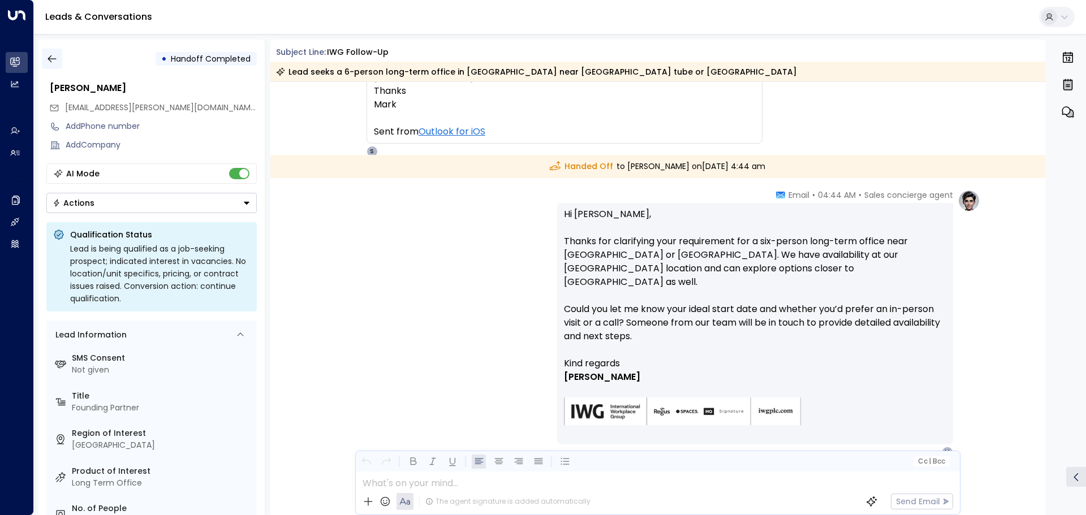
click at [55, 57] on icon "button" at bounding box center [51, 58] width 11 height 11
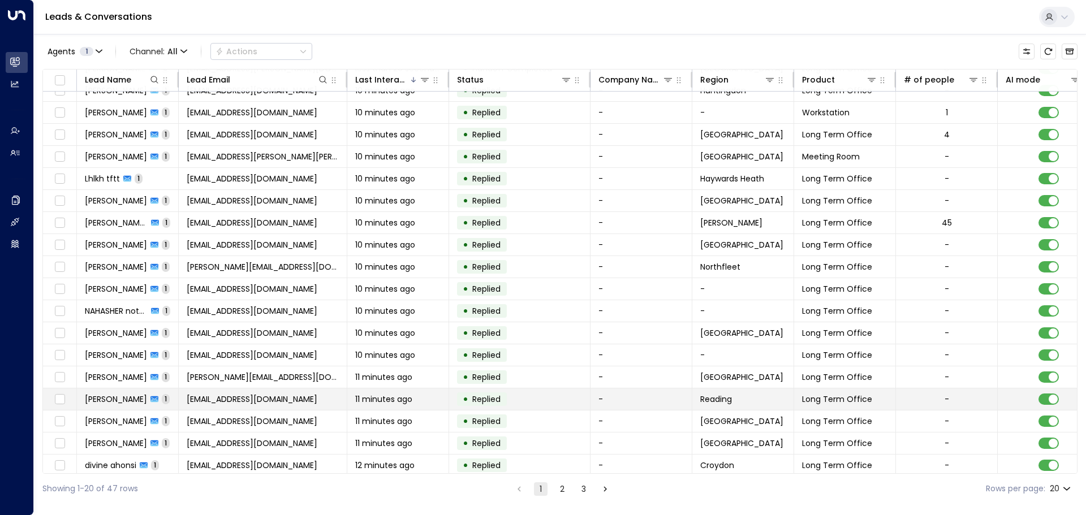
scroll to position [63, 0]
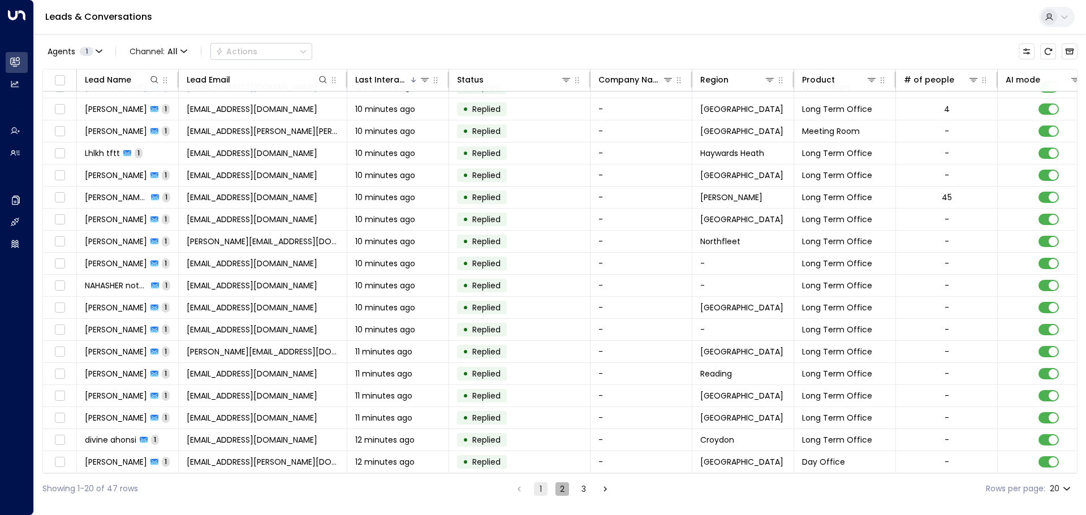
click at [564, 488] on button "2" at bounding box center [563, 490] width 14 height 14
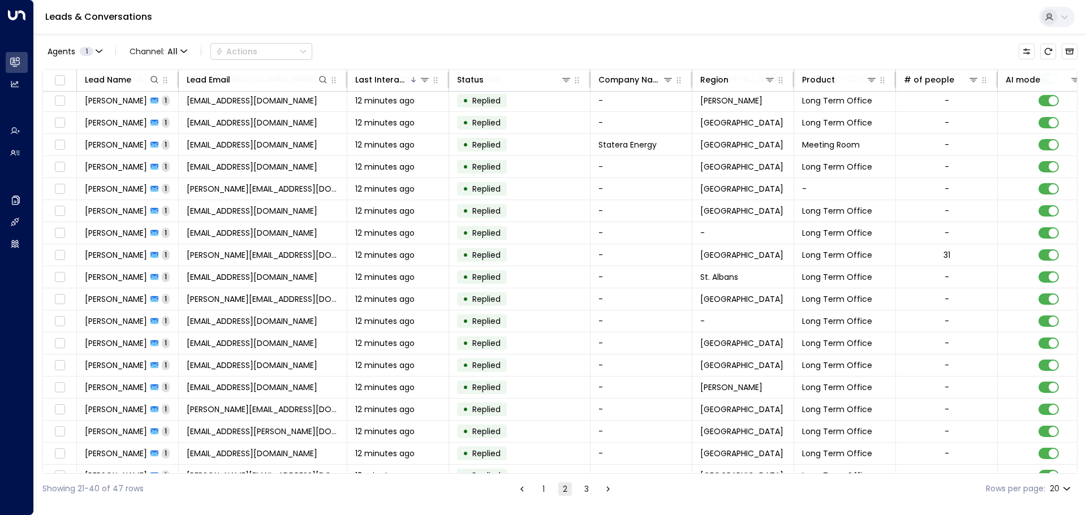
scroll to position [63, 0]
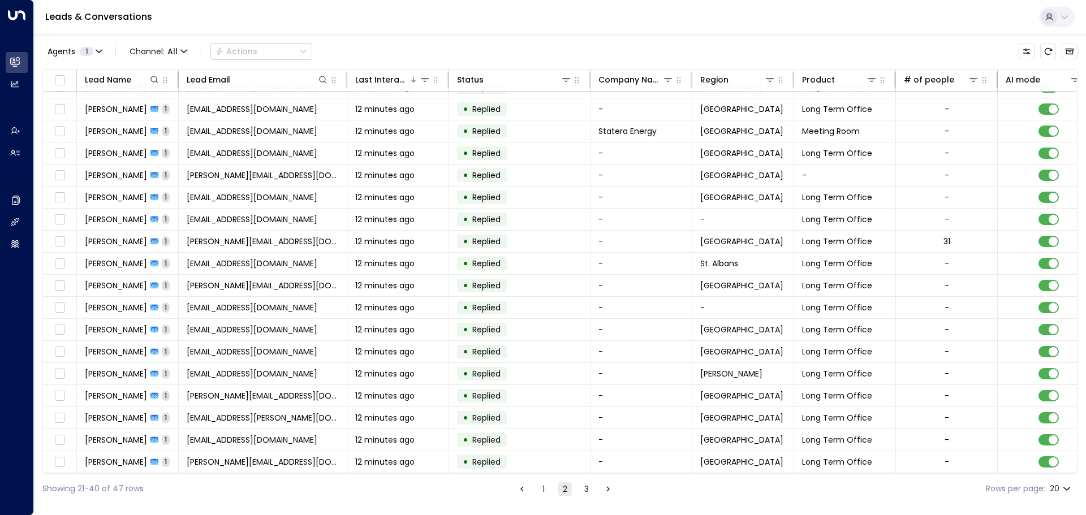
click at [585, 486] on button "3" at bounding box center [587, 490] width 14 height 14
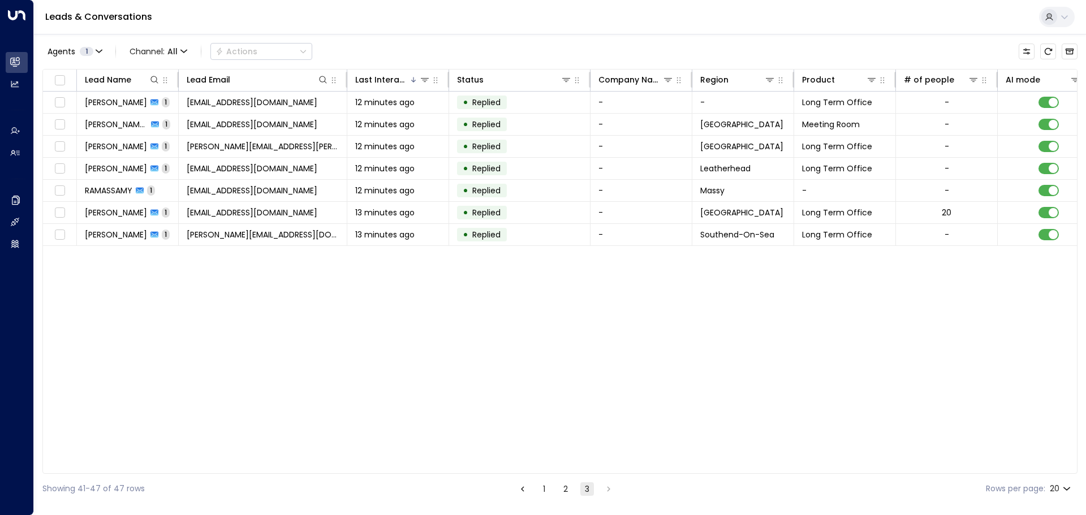
click at [538, 491] on button "1" at bounding box center [545, 490] width 14 height 14
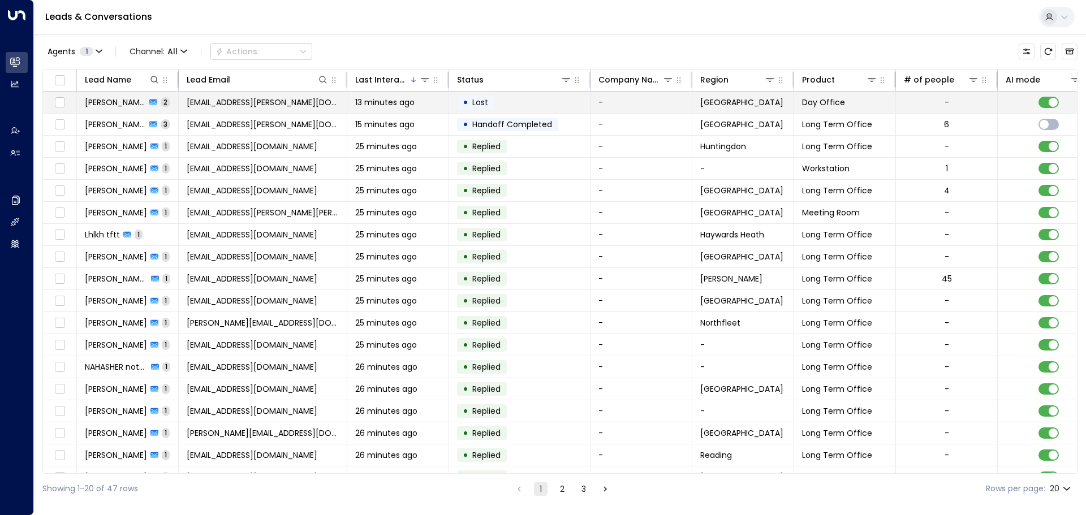
click at [110, 101] on span "[PERSON_NAME]" at bounding box center [115, 102] width 61 height 11
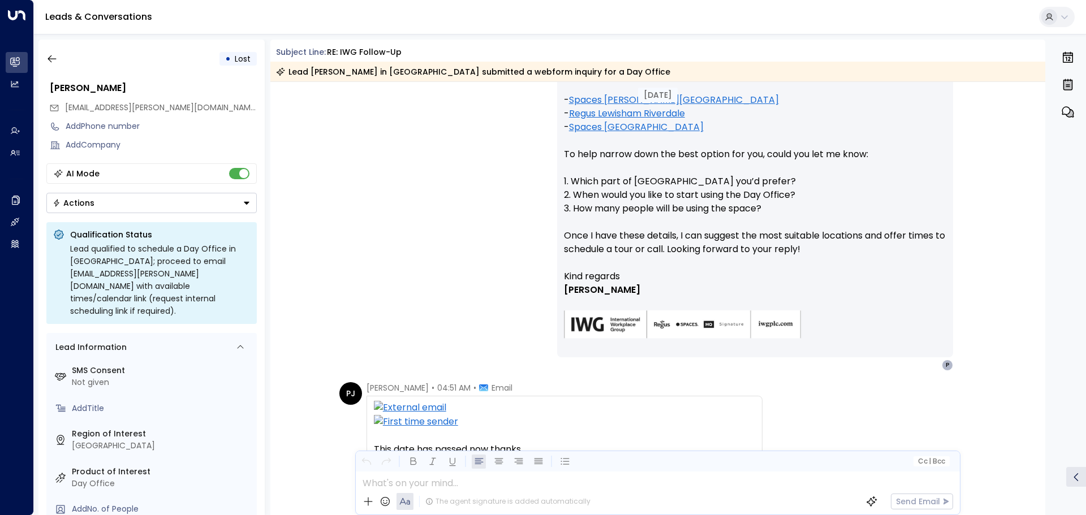
scroll to position [543, 0]
